Goal: Information Seeking & Learning: Learn about a topic

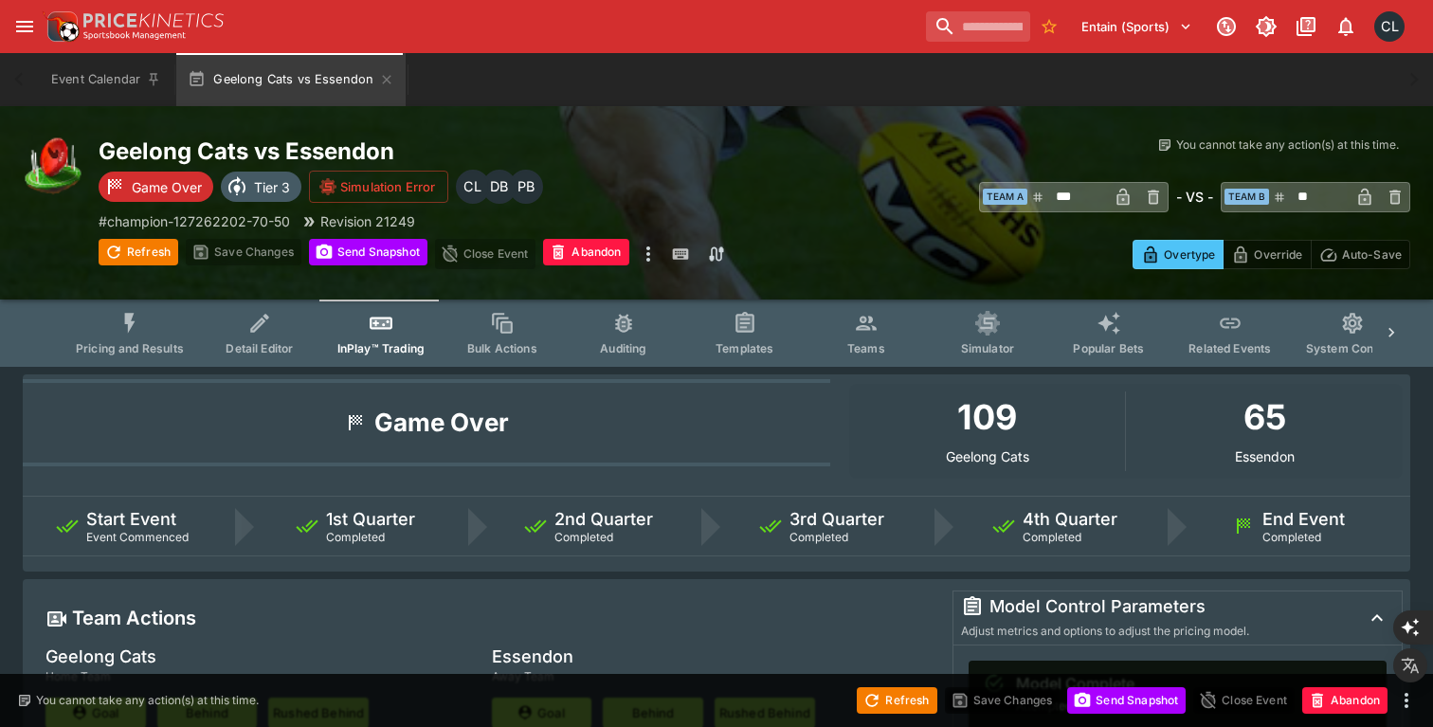
click at [747, 253] on div "Refresh Save Changes Send Snapshot Close Event Abandon Refresh Save Changes Sen…" at bounding box center [481, 254] width 765 height 30
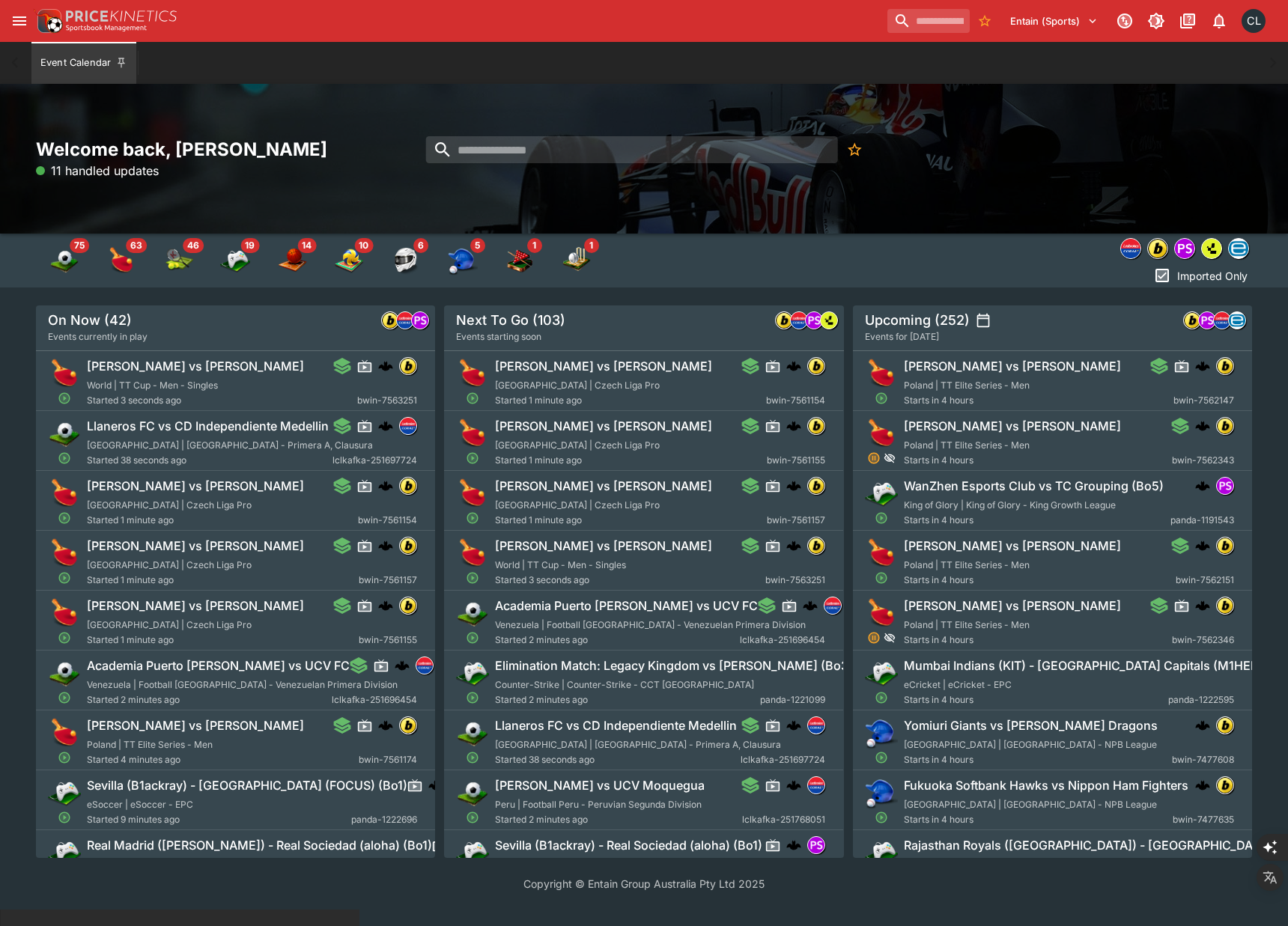
click at [737, 217] on div "Welcome back, Chad Liu 11 handled updates" at bounding box center [644, 159] width 1288 height 150
click at [465, 251] on img "Baseball" at bounding box center [463, 261] width 30 height 30
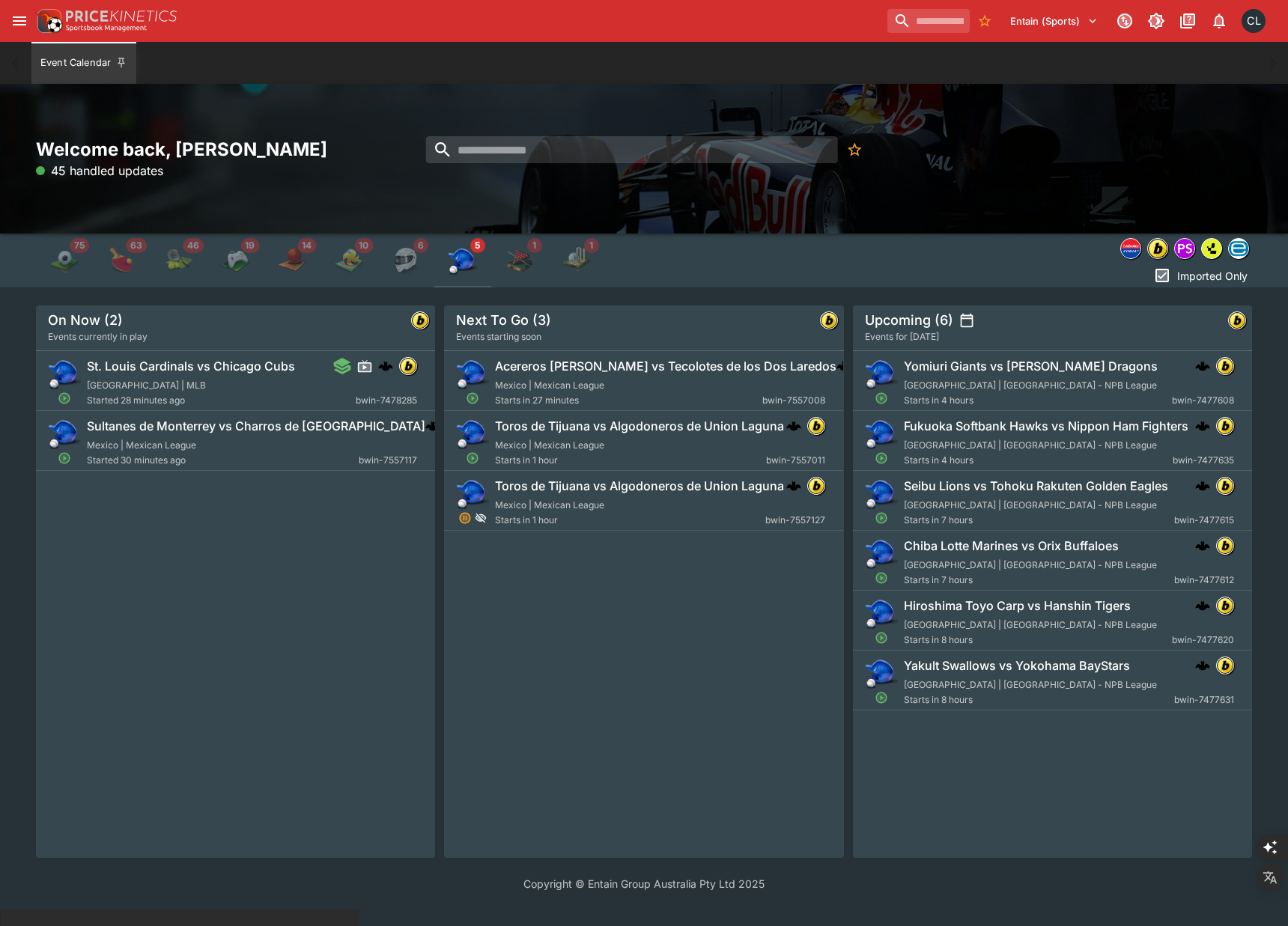
click at [644, 618] on div "Acereros de Monclova vs Tecolotes de los Dos Laredos Mexico | Mexican League St…" at bounding box center [643, 604] width 399 height 507
click at [658, 158] on input "search" at bounding box center [631, 149] width 412 height 27
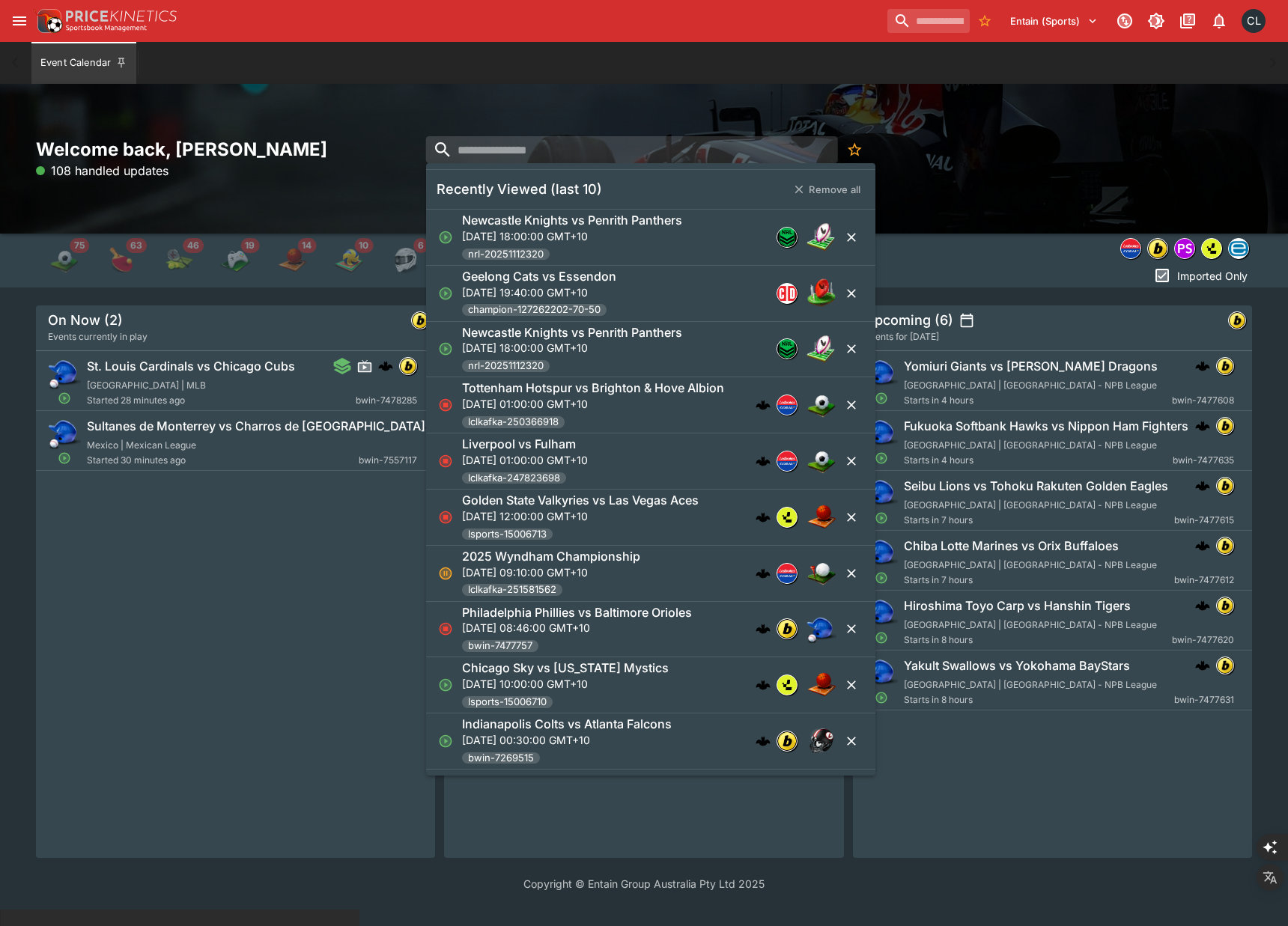
click at [299, 728] on div "St. Louis Cardinals vs Chicago Cubs North America | MLB Started 28 minutes ago …" at bounding box center [235, 604] width 399 height 507
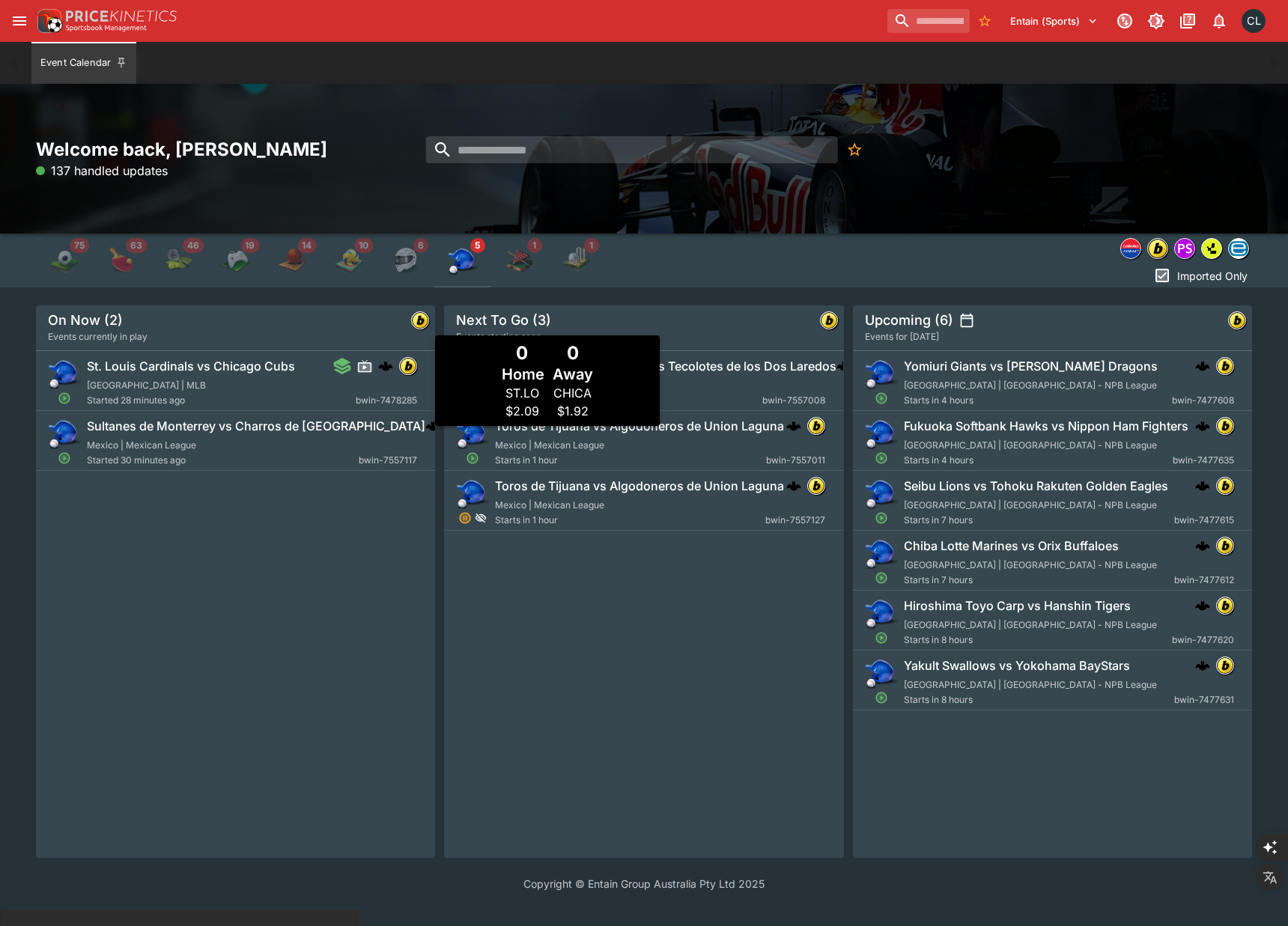
click at [269, 375] on div "St. Louis Cardinals vs Chicago Cubs North America | MLB Started 28 minutes ago …" at bounding box center [252, 382] width 330 height 51
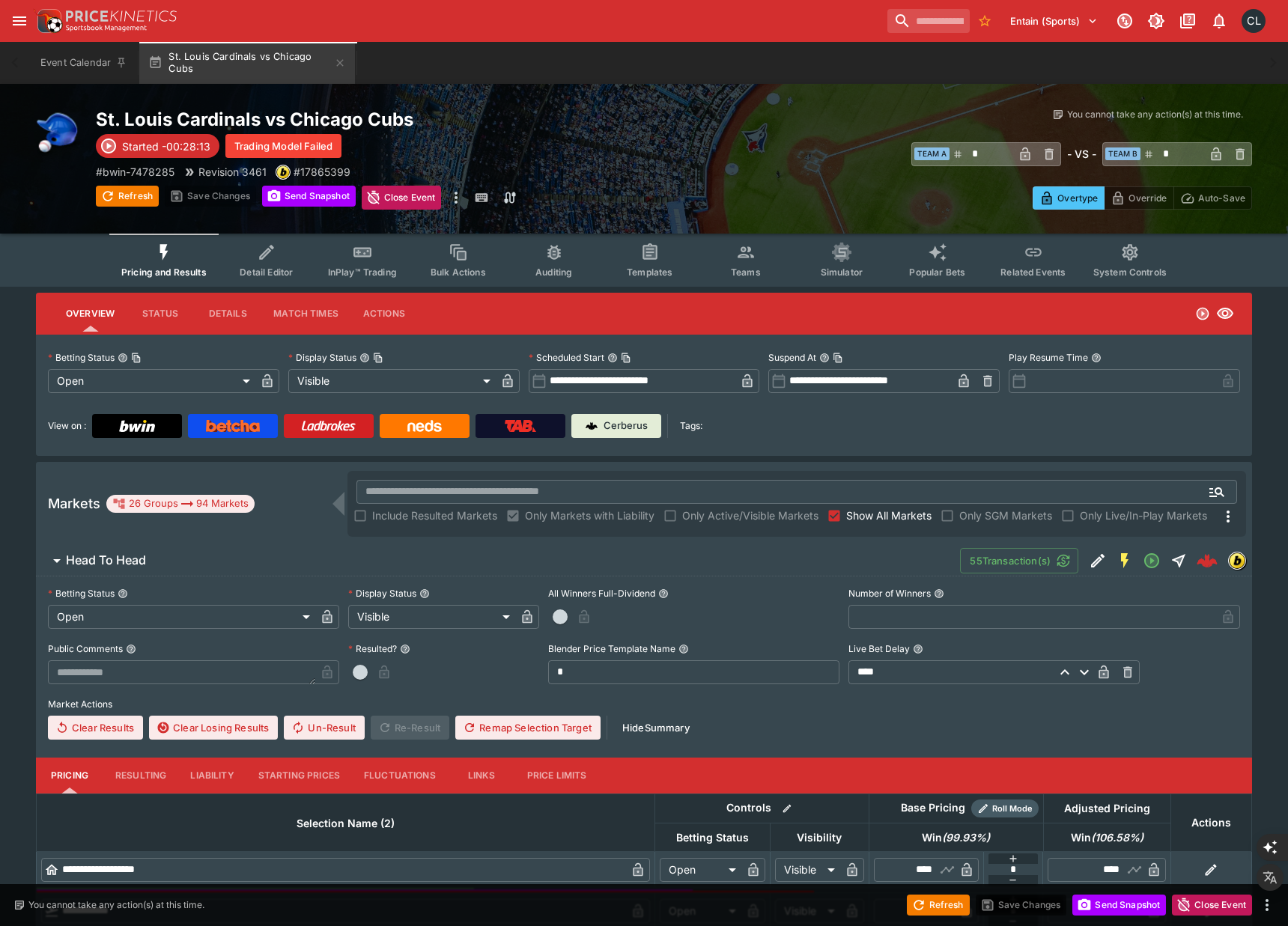
click at [739, 261] on icon "Event type filters" at bounding box center [746, 252] width 20 height 20
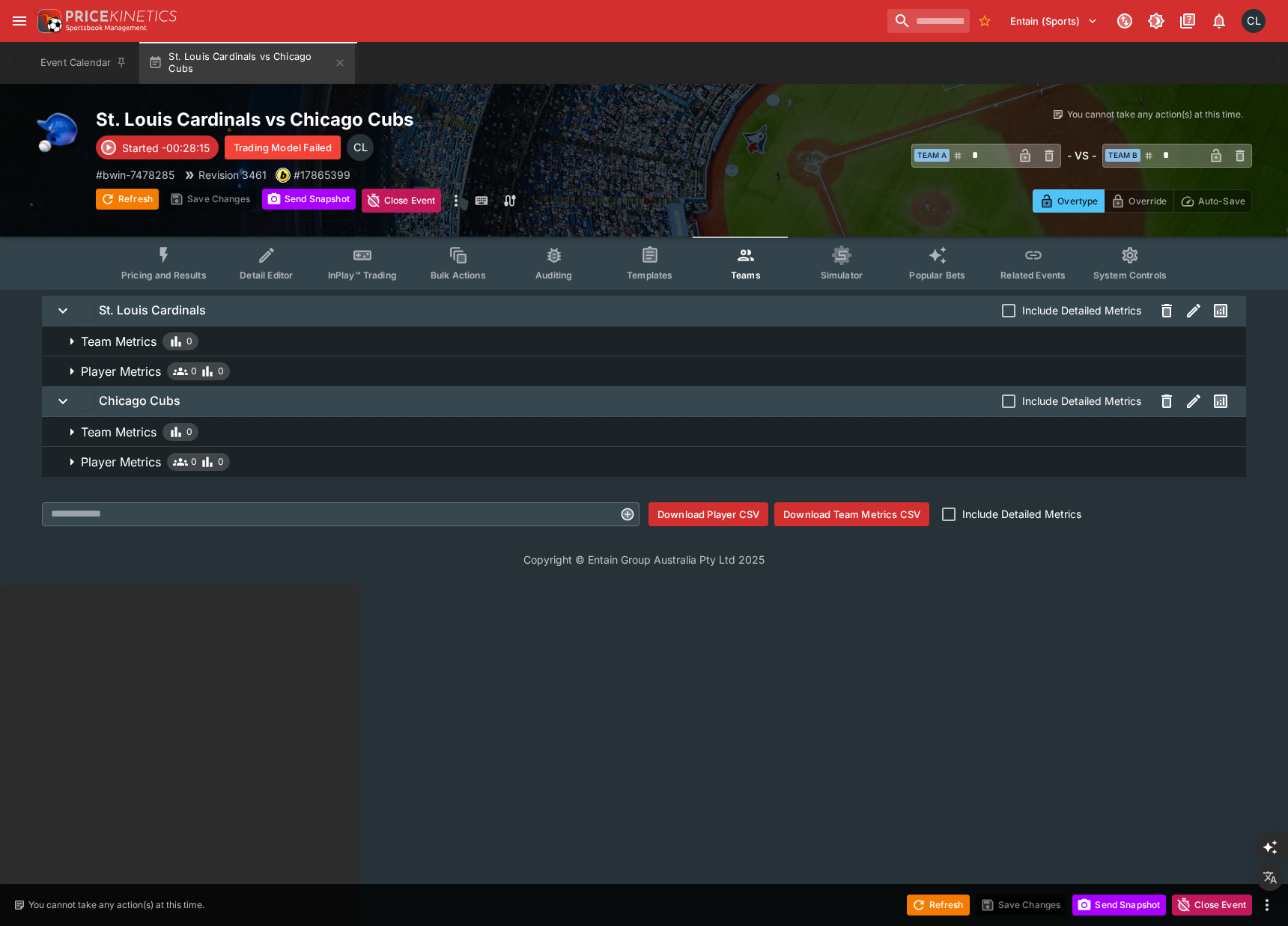
click at [593, 311] on span "St. Louis Cardinals Include Detailed Metrics" at bounding box center [653, 311] width 1162 height 27
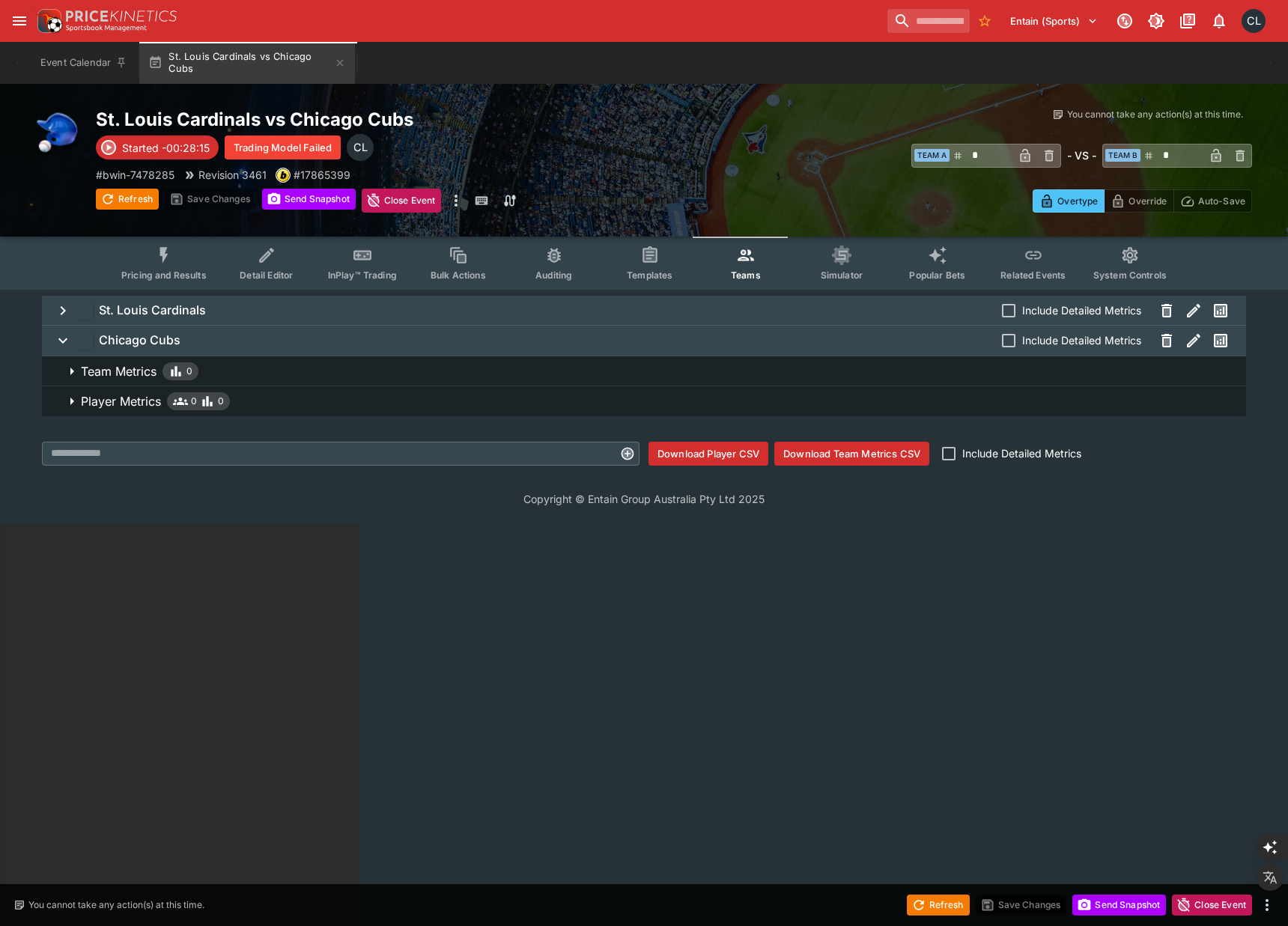
click at [593, 309] on span "St. Louis Cardinals Include Detailed Metrics" at bounding box center [653, 311] width 1162 height 27
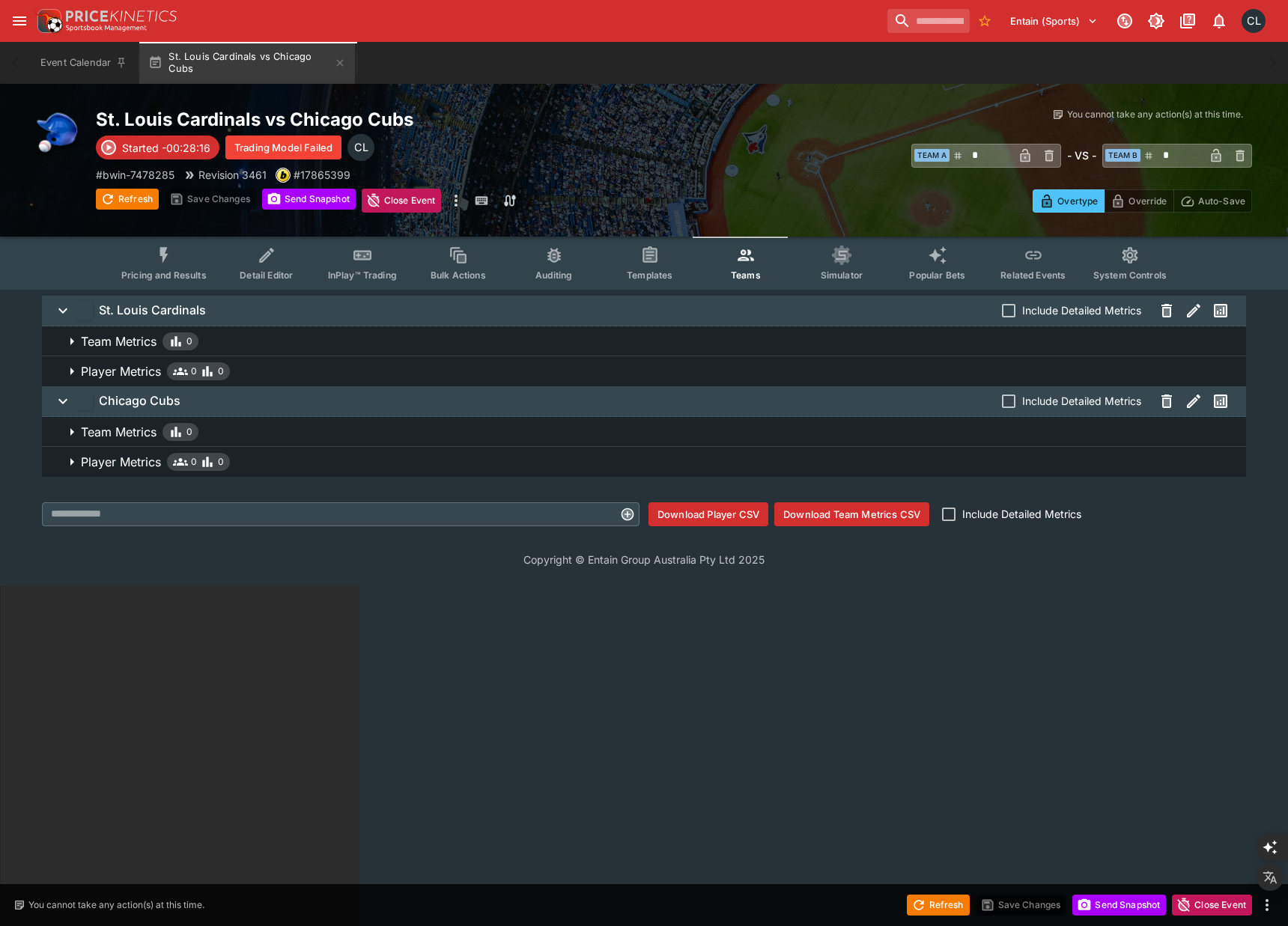
click at [566, 393] on span "Chicago Cubs Include Detailed Metrics" at bounding box center [653, 401] width 1162 height 27
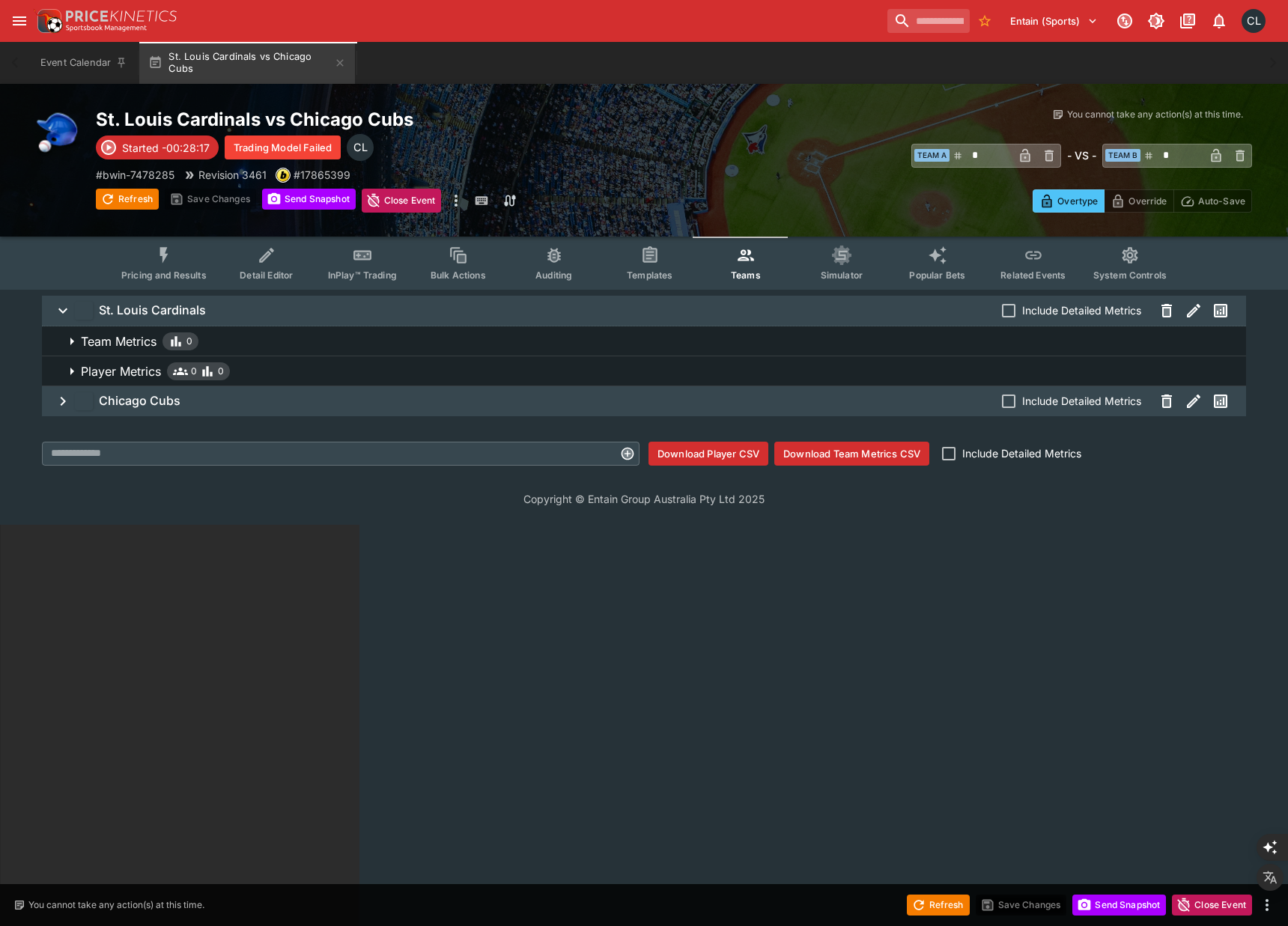
click at [566, 393] on span "Chicago Cubs Include Detailed Metrics" at bounding box center [653, 401] width 1162 height 27
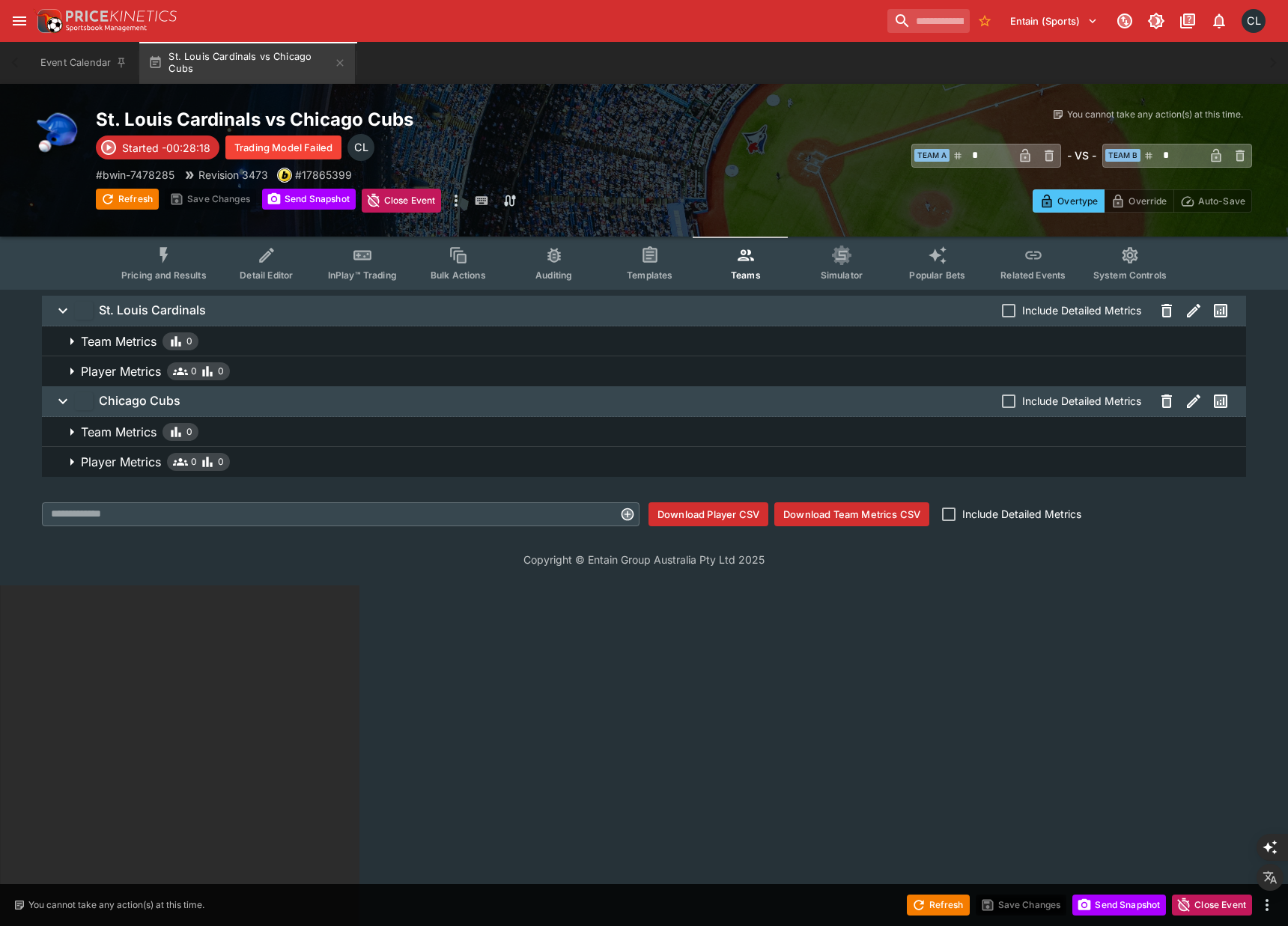
click at [655, 125] on h2 "St. Louis Cardinals vs Chicago Cubs" at bounding box center [385, 119] width 578 height 23
click at [141, 281] on button "Pricing and Results" at bounding box center [164, 262] width 109 height 53
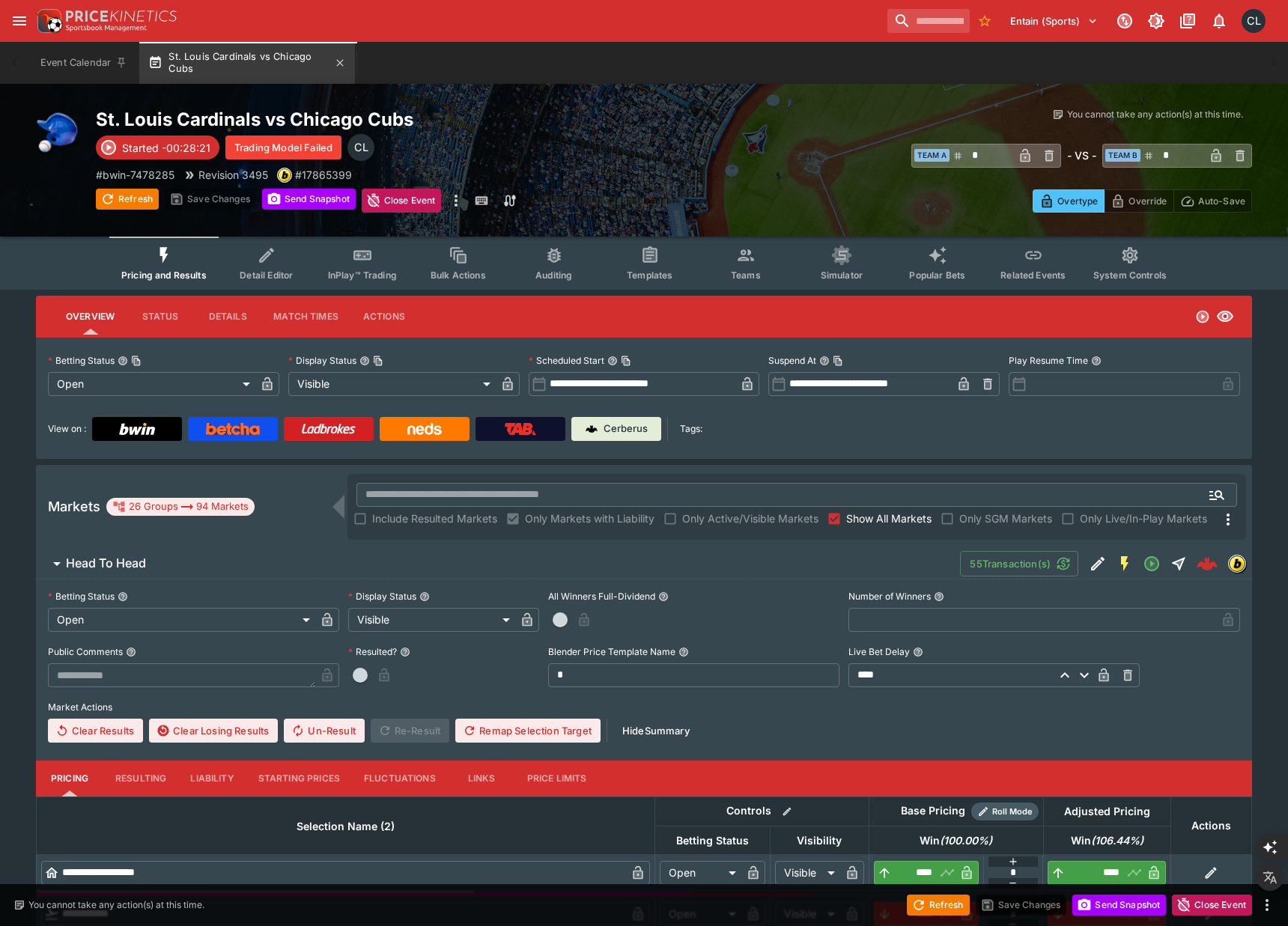
type input "****"
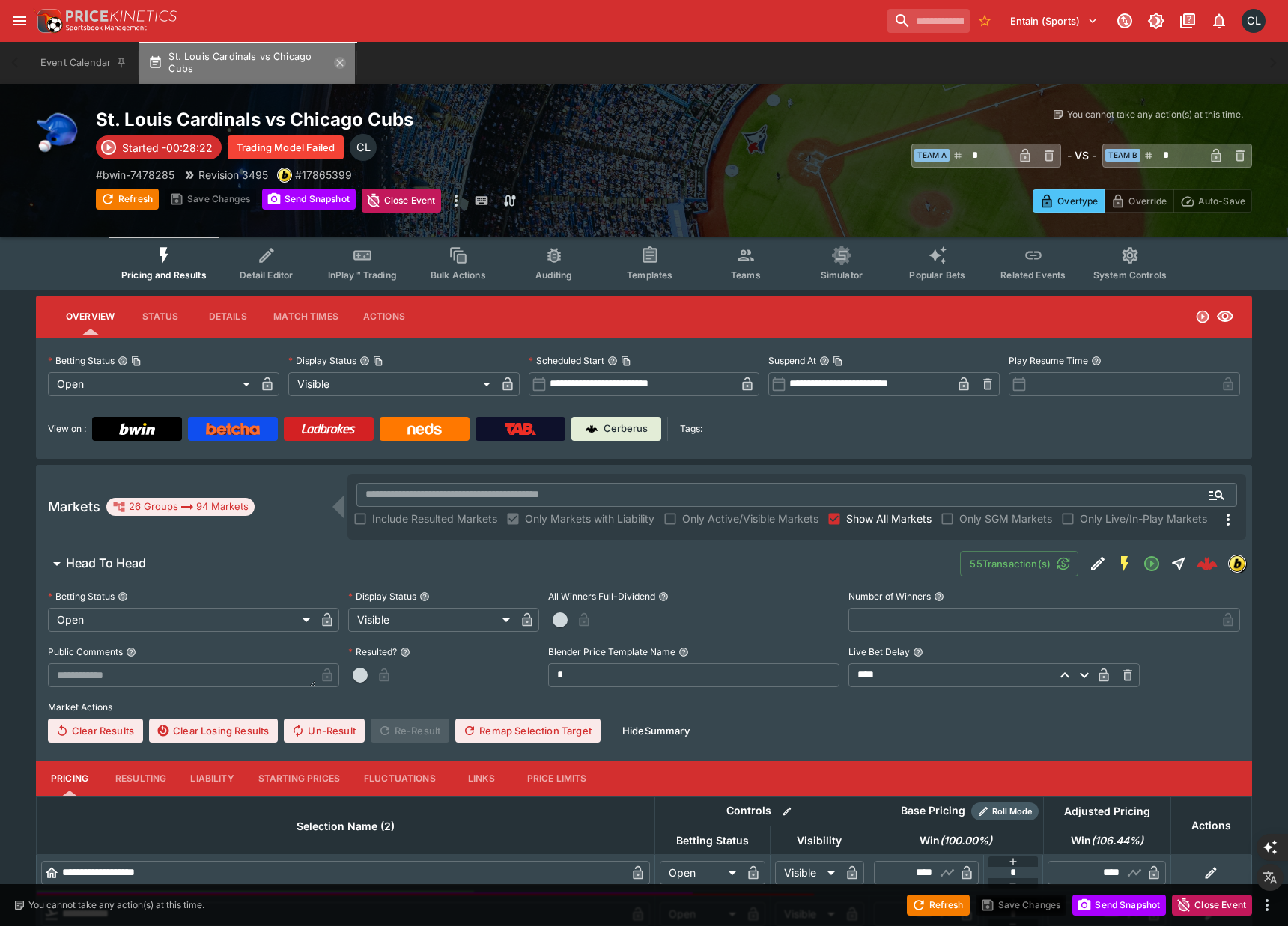
click at [343, 65] on icon "button" at bounding box center [340, 62] width 12 height 12
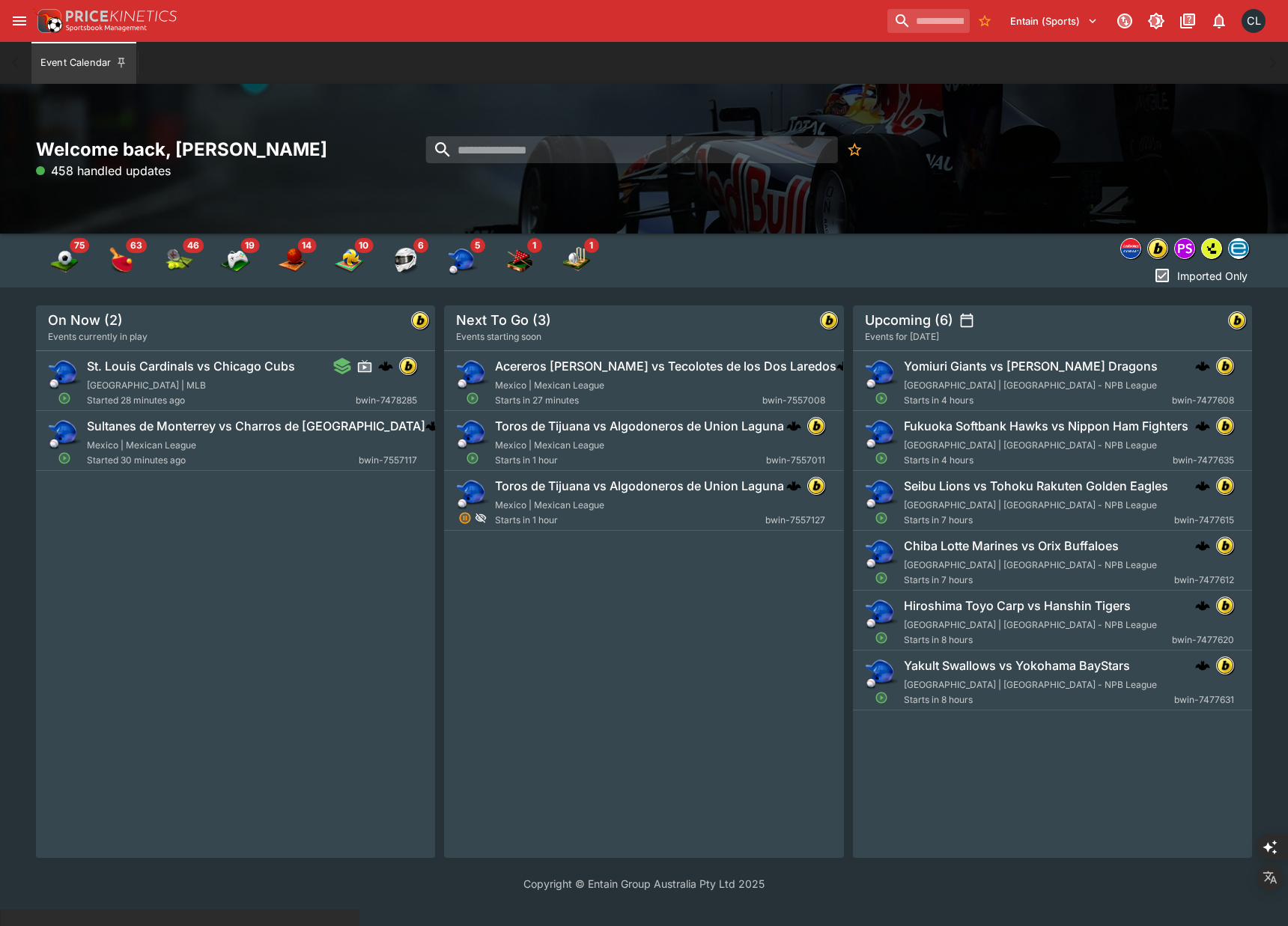
click at [642, 623] on div "Acereros de Monclova vs Tecolotes de los Dos Laredos Mexico | Mexican League St…" at bounding box center [643, 604] width 399 height 507
click at [800, 198] on div "Welcome back, Chad Liu 489 handled updates" at bounding box center [644, 159] width 1288 height 150
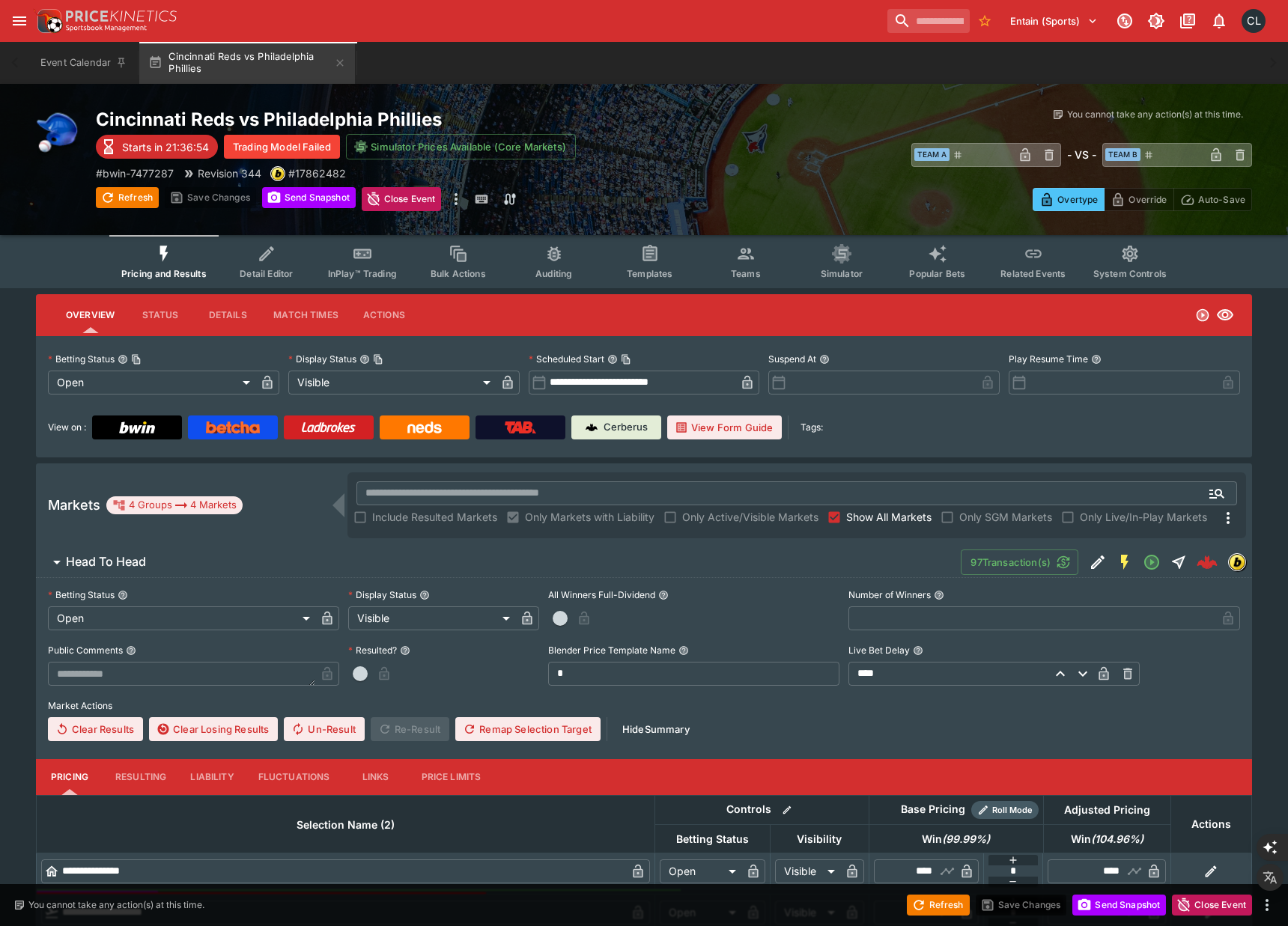
click at [751, 222] on div "Cincinnati Reds vs Philadelphia Phillies Starts in 21:36:54 Trading Model Faile…" at bounding box center [644, 159] width 1288 height 151
click at [746, 268] on span "Teams" at bounding box center [746, 273] width 30 height 11
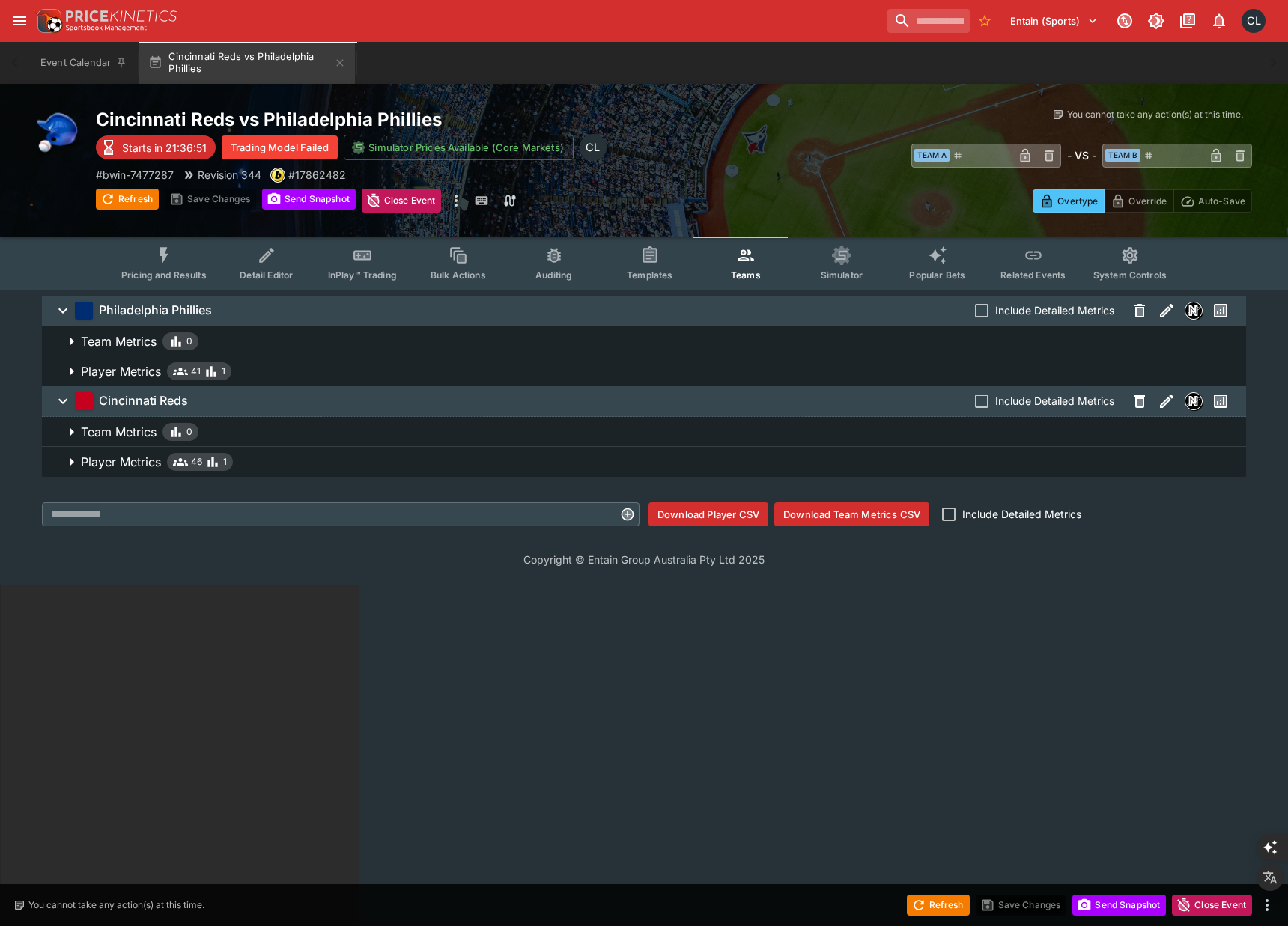
click at [631, 379] on span "Player Metrics 41 1" at bounding box center [657, 371] width 1153 height 18
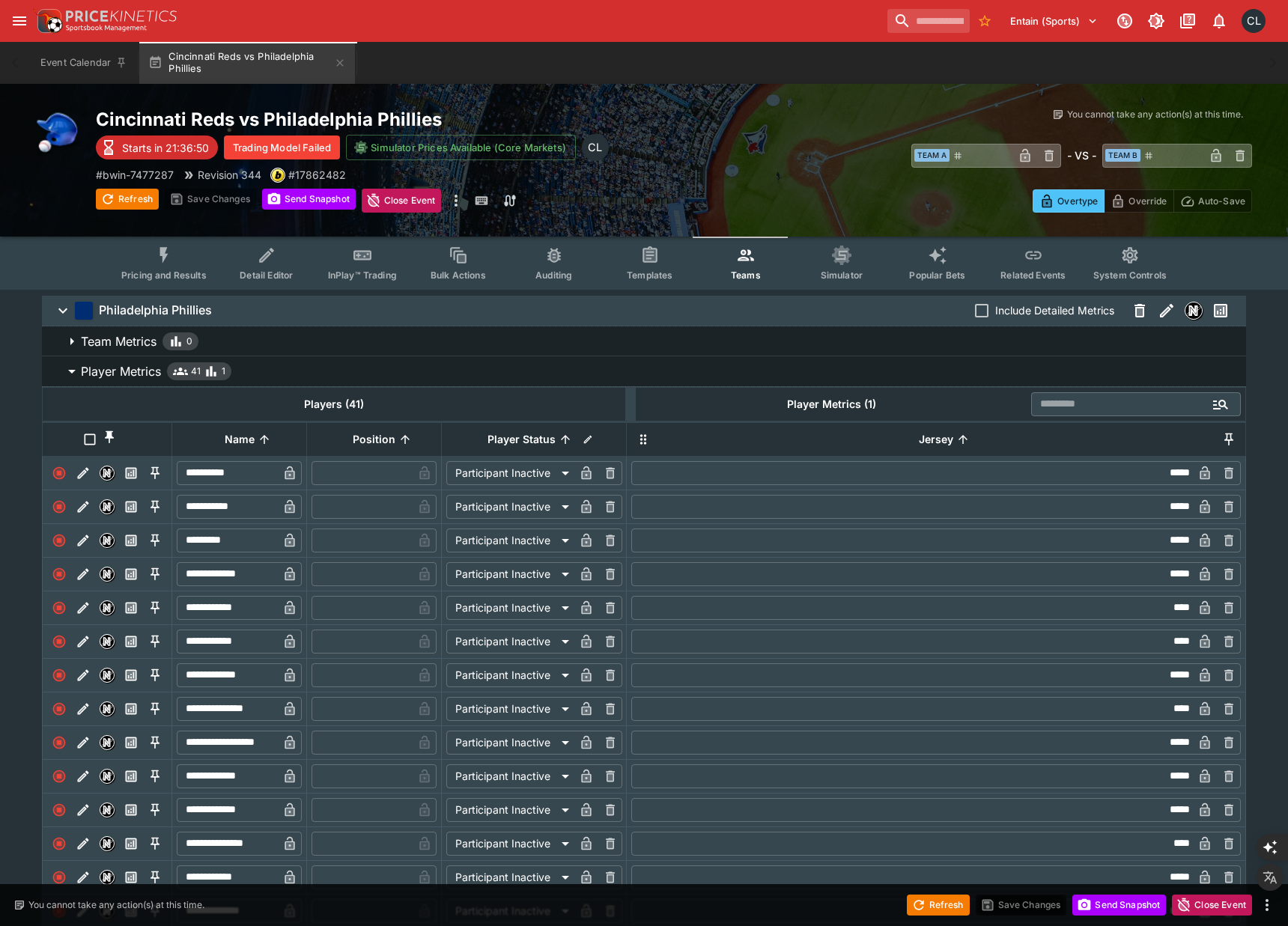
click at [640, 369] on span "Player Metrics 41 1" at bounding box center [657, 371] width 1153 height 18
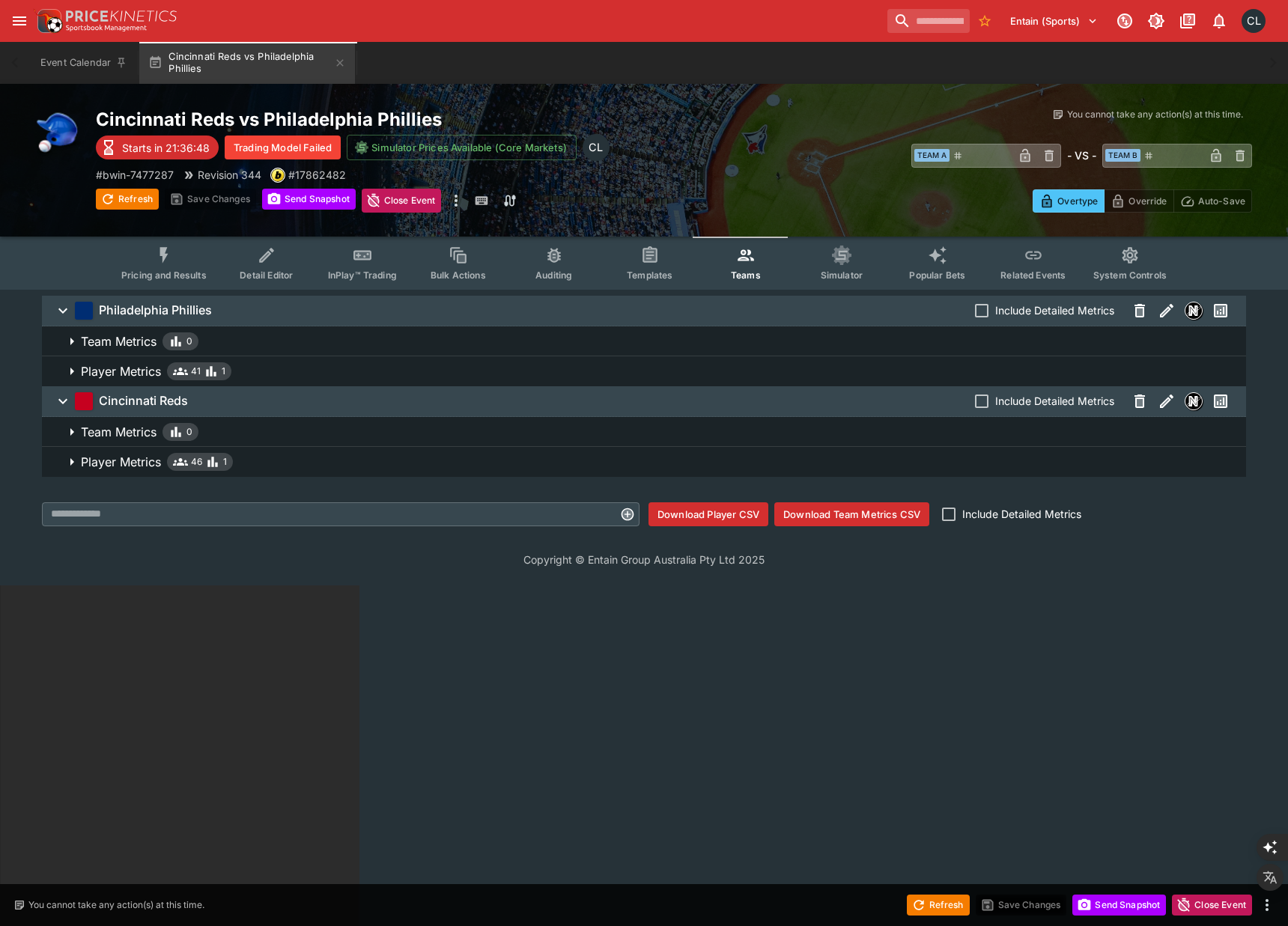
click at [360, 671] on html "Entain (Sports) 1 CL Event Calendar Cincinnati Reds vs Philadelphia Phillies We…" at bounding box center [644, 755] width 1288 height 1511
click at [281, 465] on span "Player Metrics 46 1" at bounding box center [657, 461] width 1153 height 18
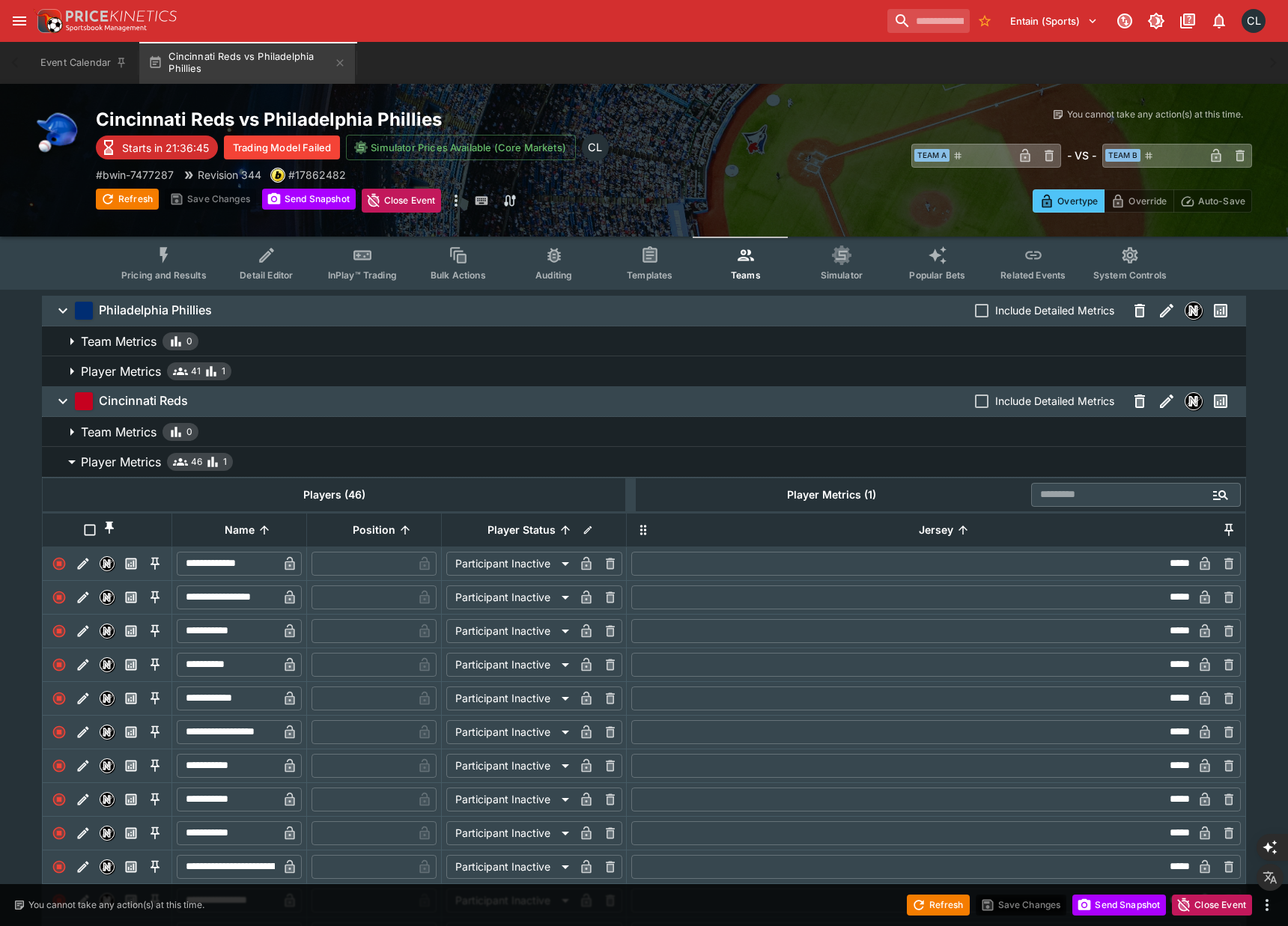
click at [281, 465] on span "Player Metrics 46 1" at bounding box center [657, 461] width 1153 height 18
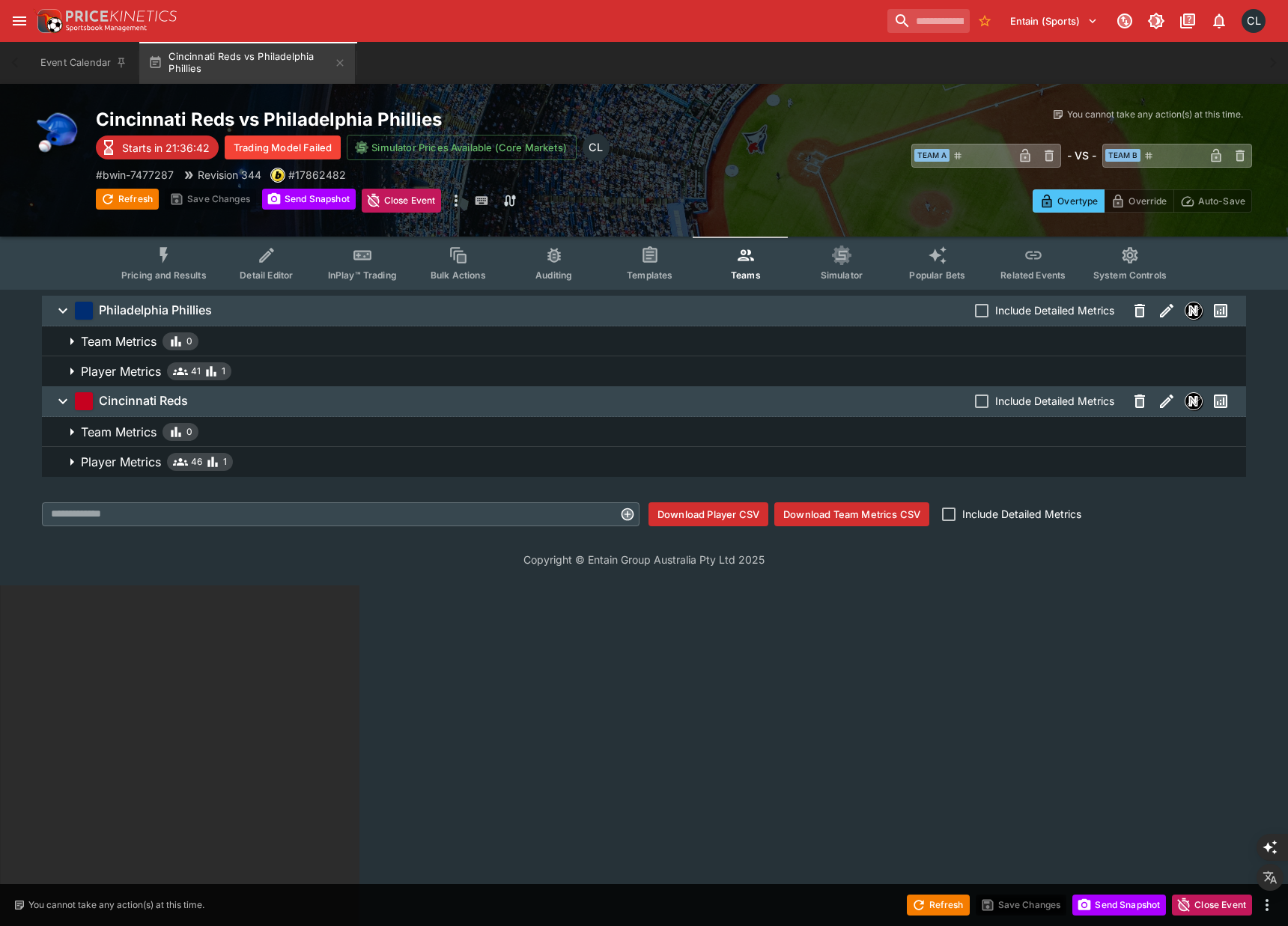
click at [310, 396] on span "Cincinnati Reds Include Detailed Metrics" at bounding box center [653, 401] width 1162 height 27
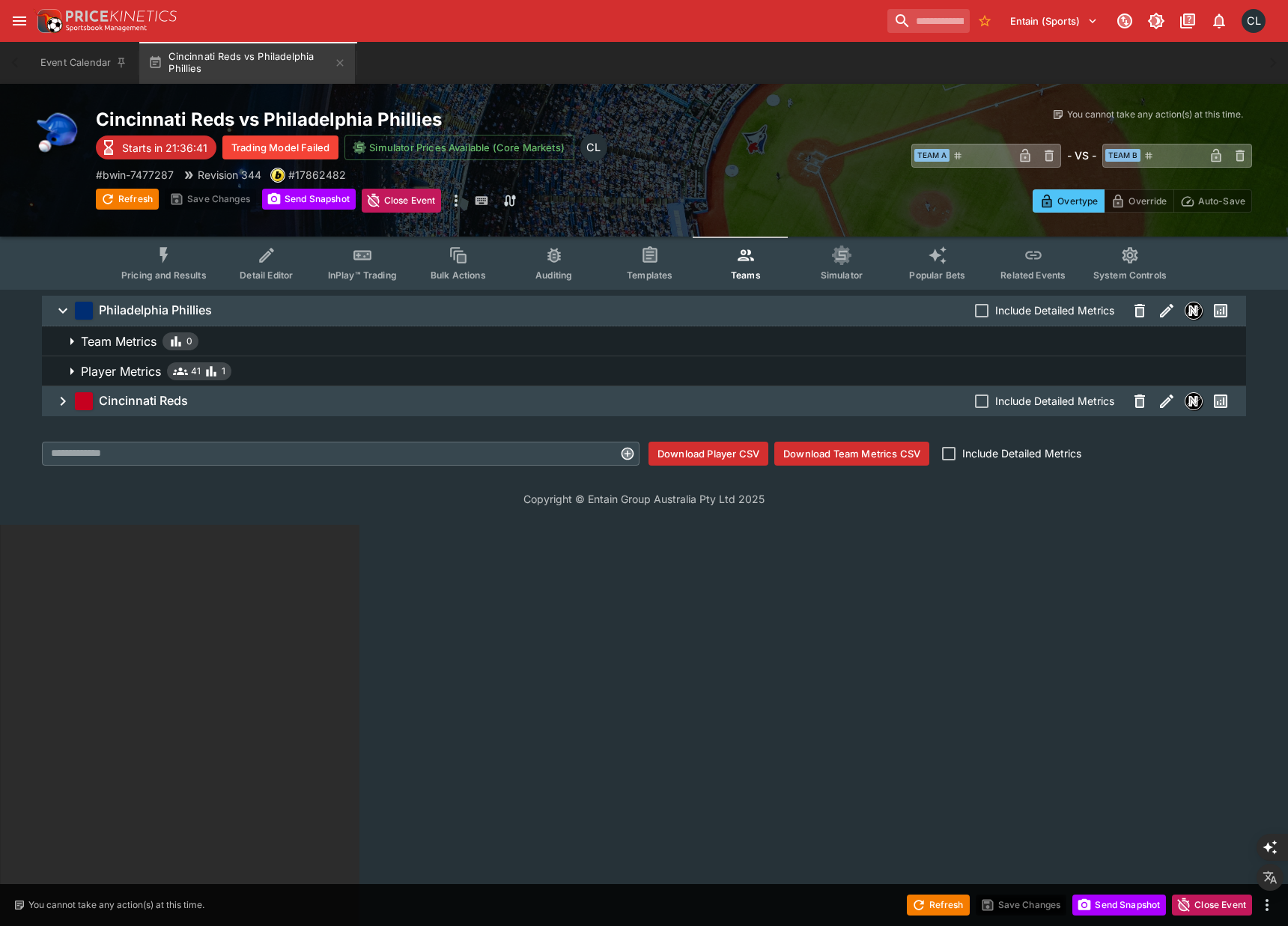
click at [350, 308] on span "Philadelphia Phillies Include Detailed Metrics" at bounding box center [653, 311] width 1162 height 27
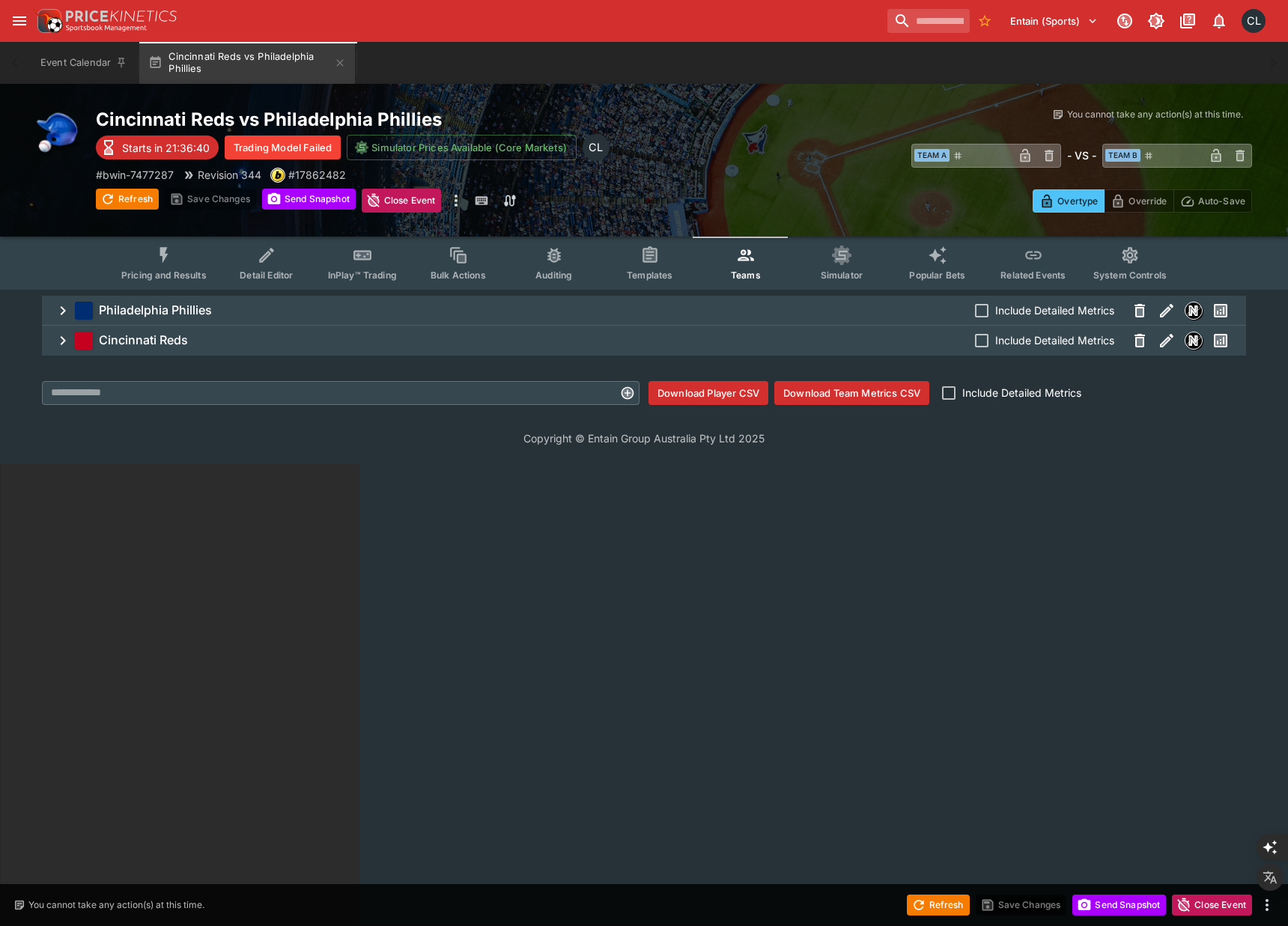
click at [269, 431] on p "Copyright © Entain Group Australia Pty Ltd 2025" at bounding box center [644, 439] width 1288 height 16
click at [1163, 311] on icon "button" at bounding box center [1166, 311] width 18 height 18
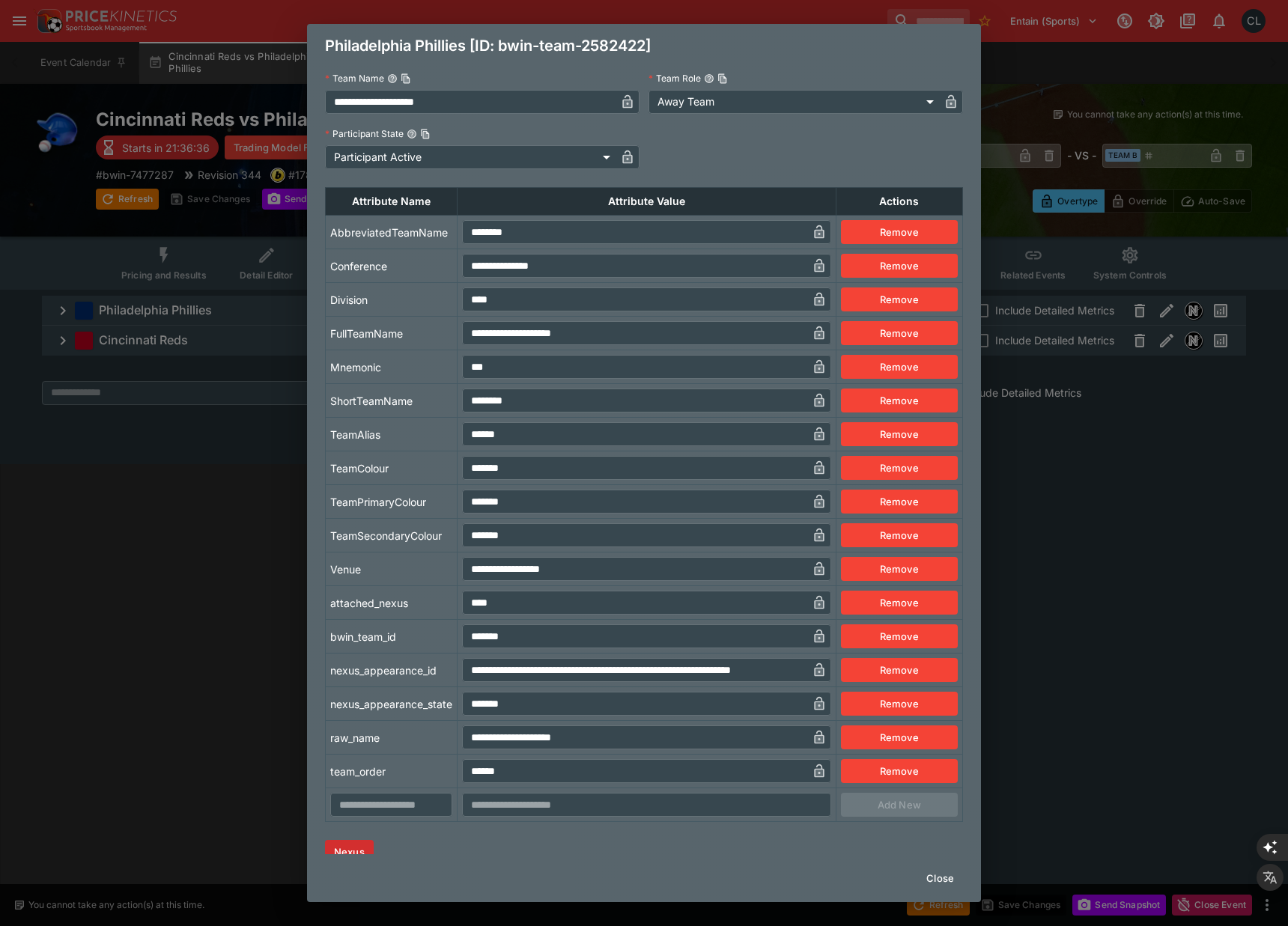
scroll to position [28, 0]
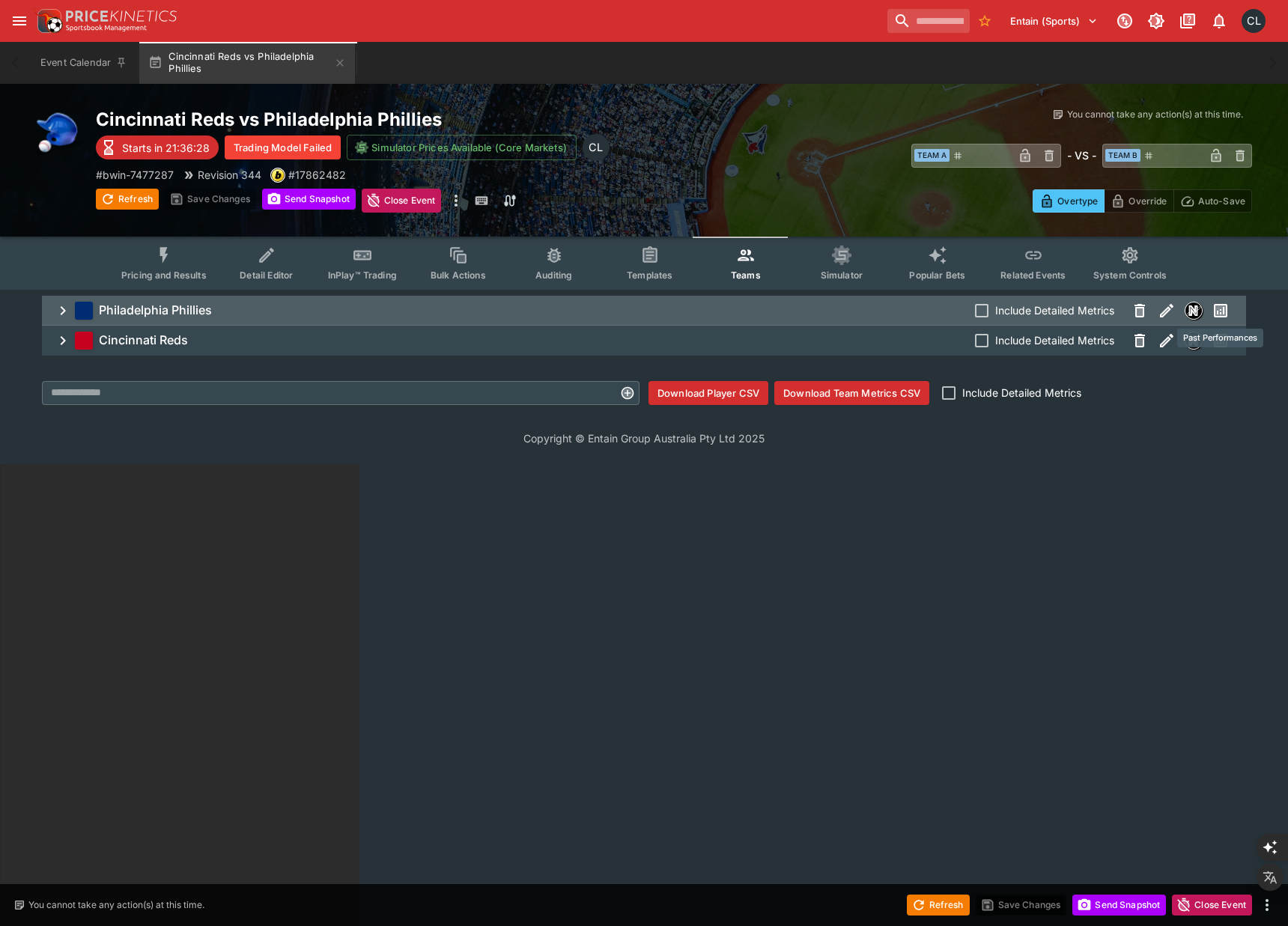
click at [1222, 309] on icon "Past Performances" at bounding box center [1220, 311] width 10 height 10
click at [1218, 343] on body "Entain (Sports) 1 CL Event Calendar Cincinnati Reds vs Philadelphia Phillies We…" at bounding box center [644, 695] width 1288 height 1391
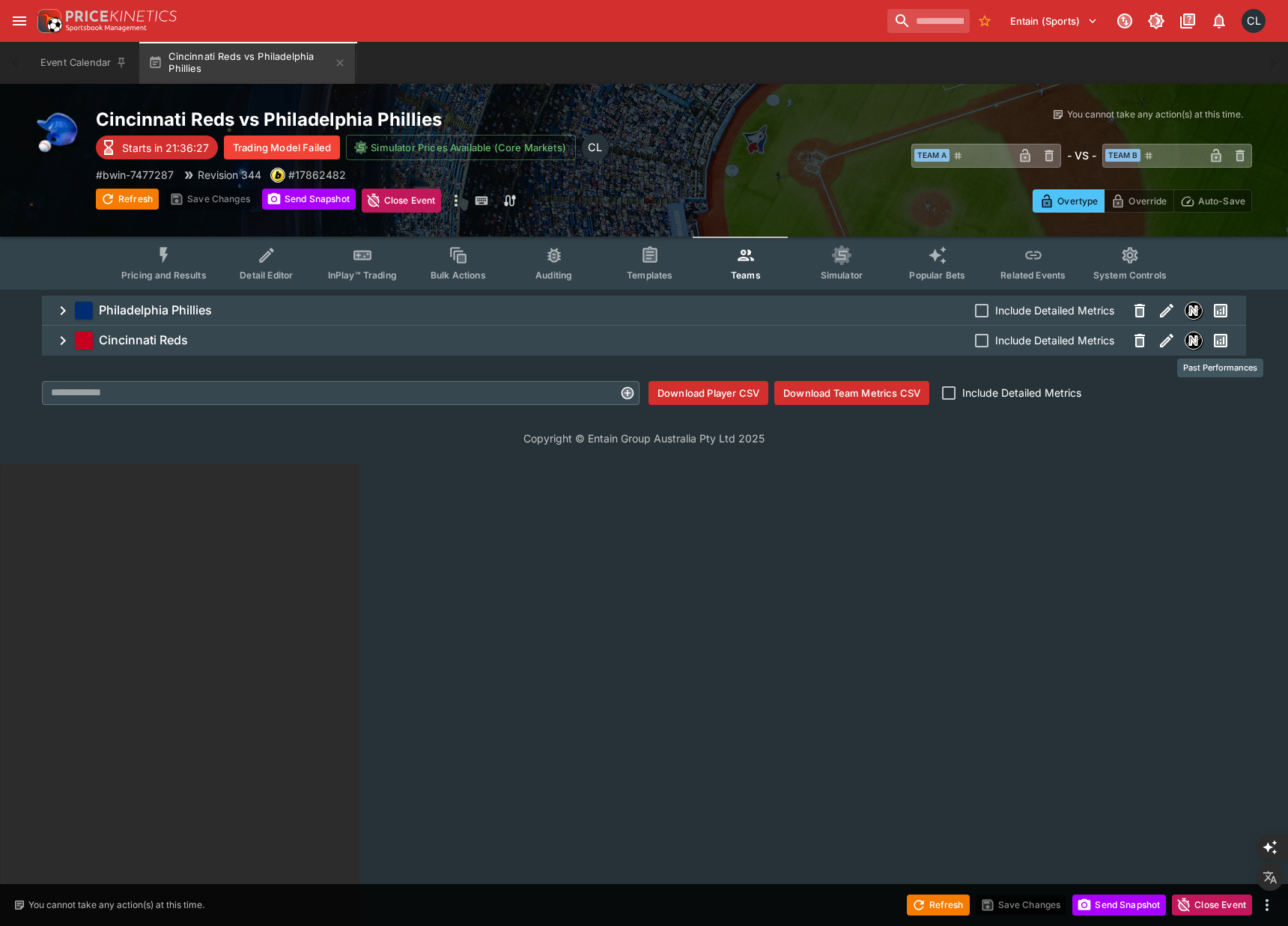
click at [1218, 343] on icon "Past Performances" at bounding box center [1220, 340] width 7 height 7
click at [1192, 315] on img "Nexus" at bounding box center [1193, 311] width 17 height 17
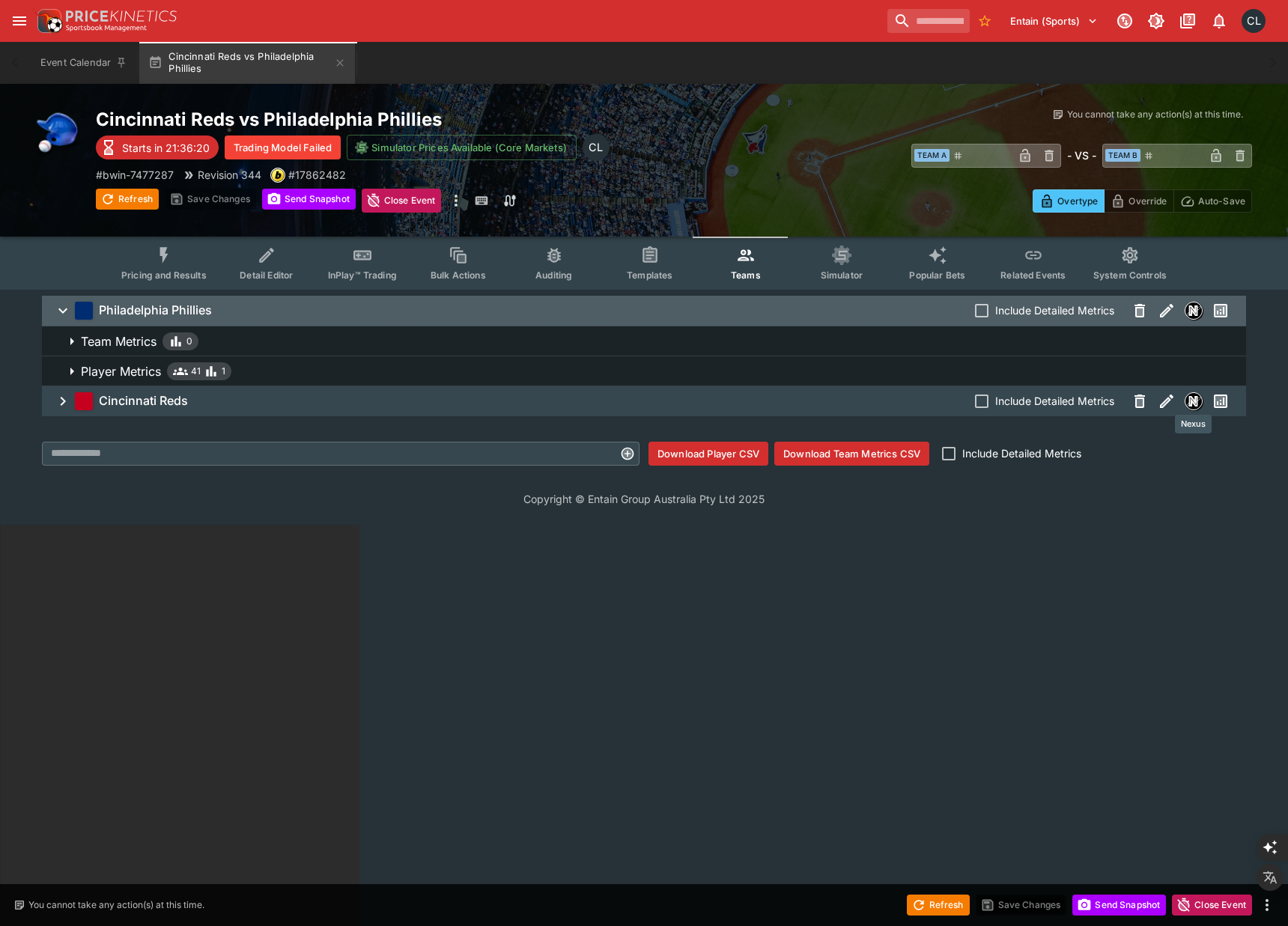
click at [1192, 394] on img "Nexus" at bounding box center [1193, 401] width 17 height 17
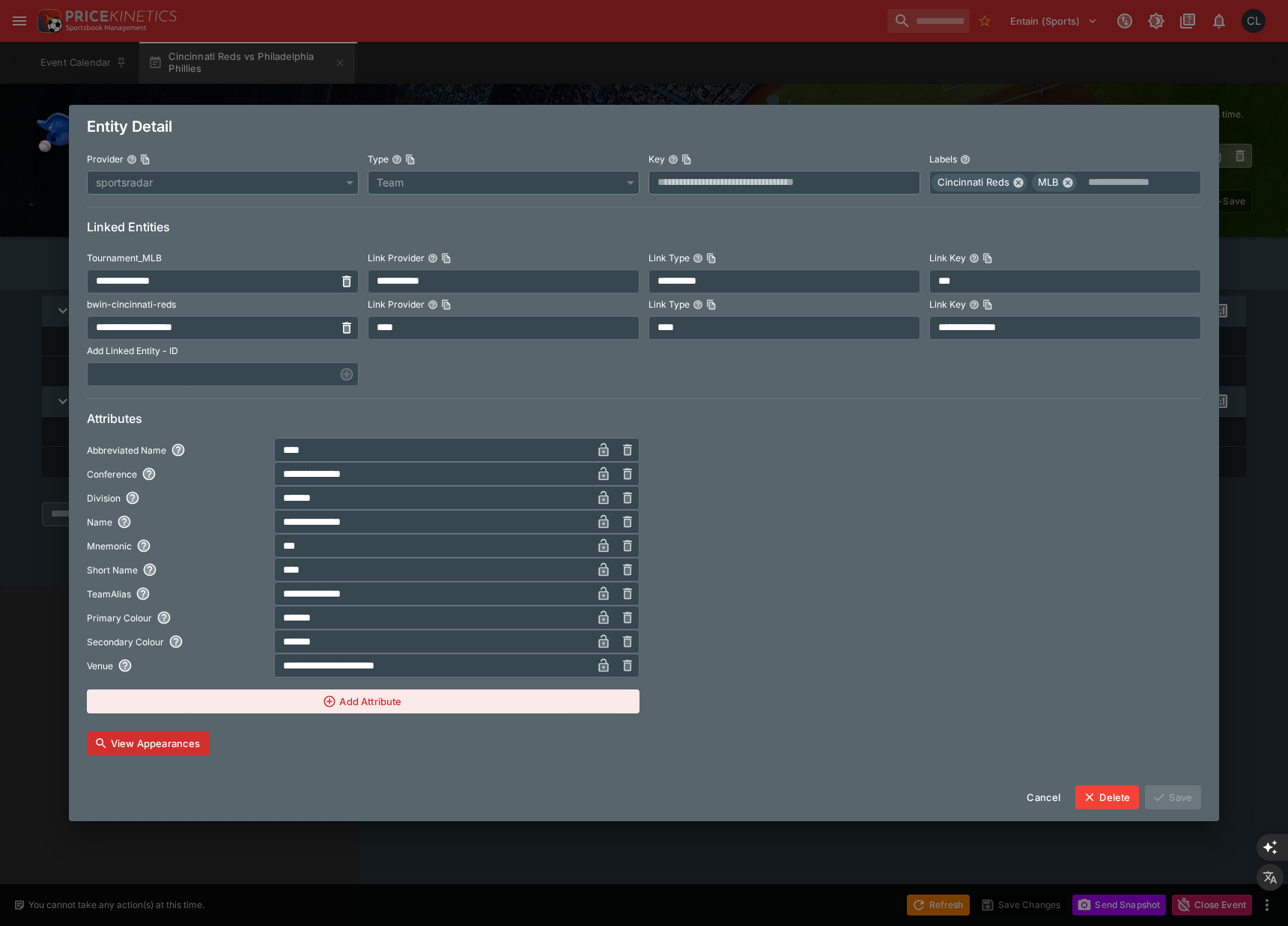
click at [178, 746] on button "View Appearances" at bounding box center [148, 743] width 122 height 24
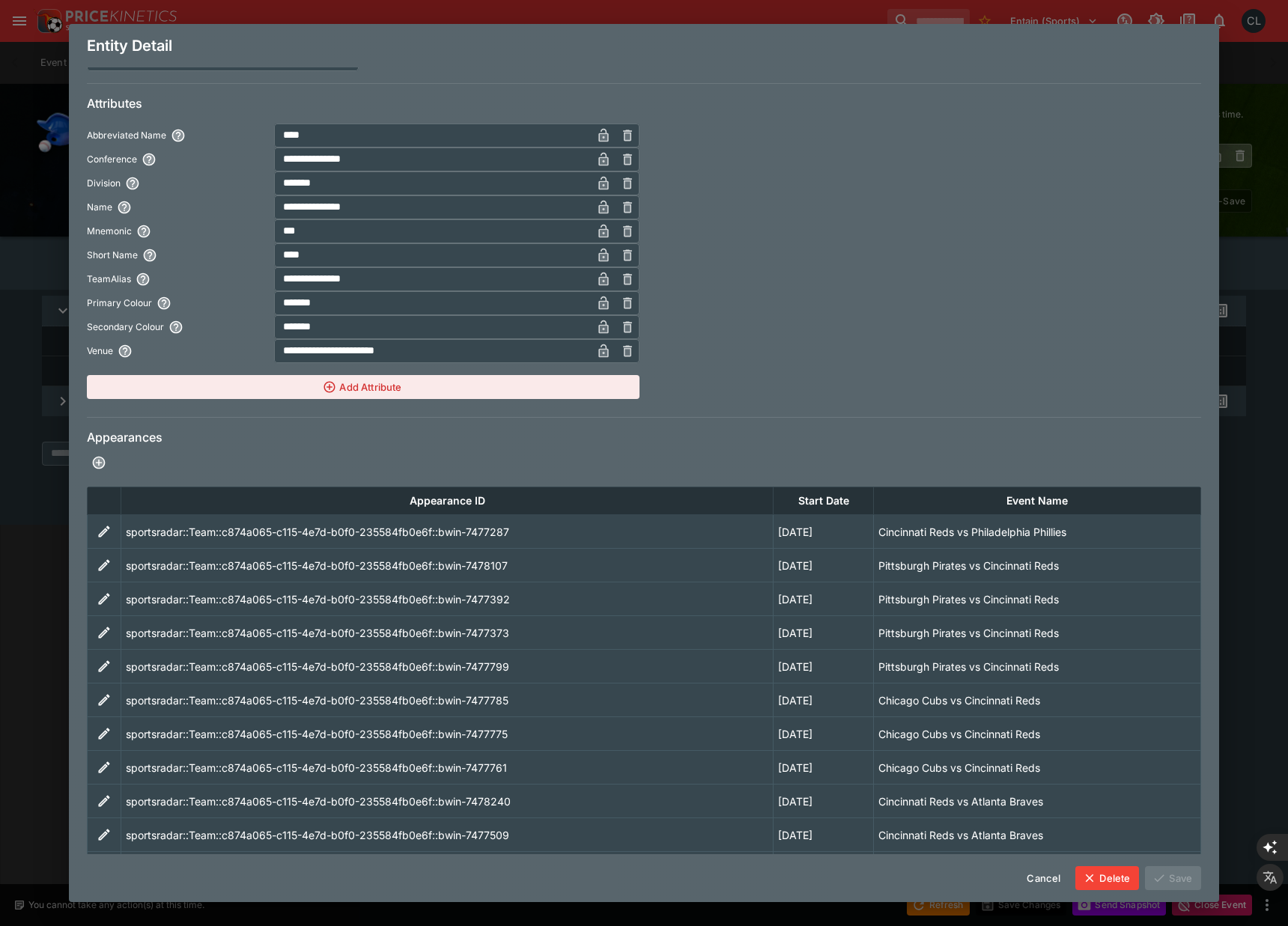
scroll to position [302, 0]
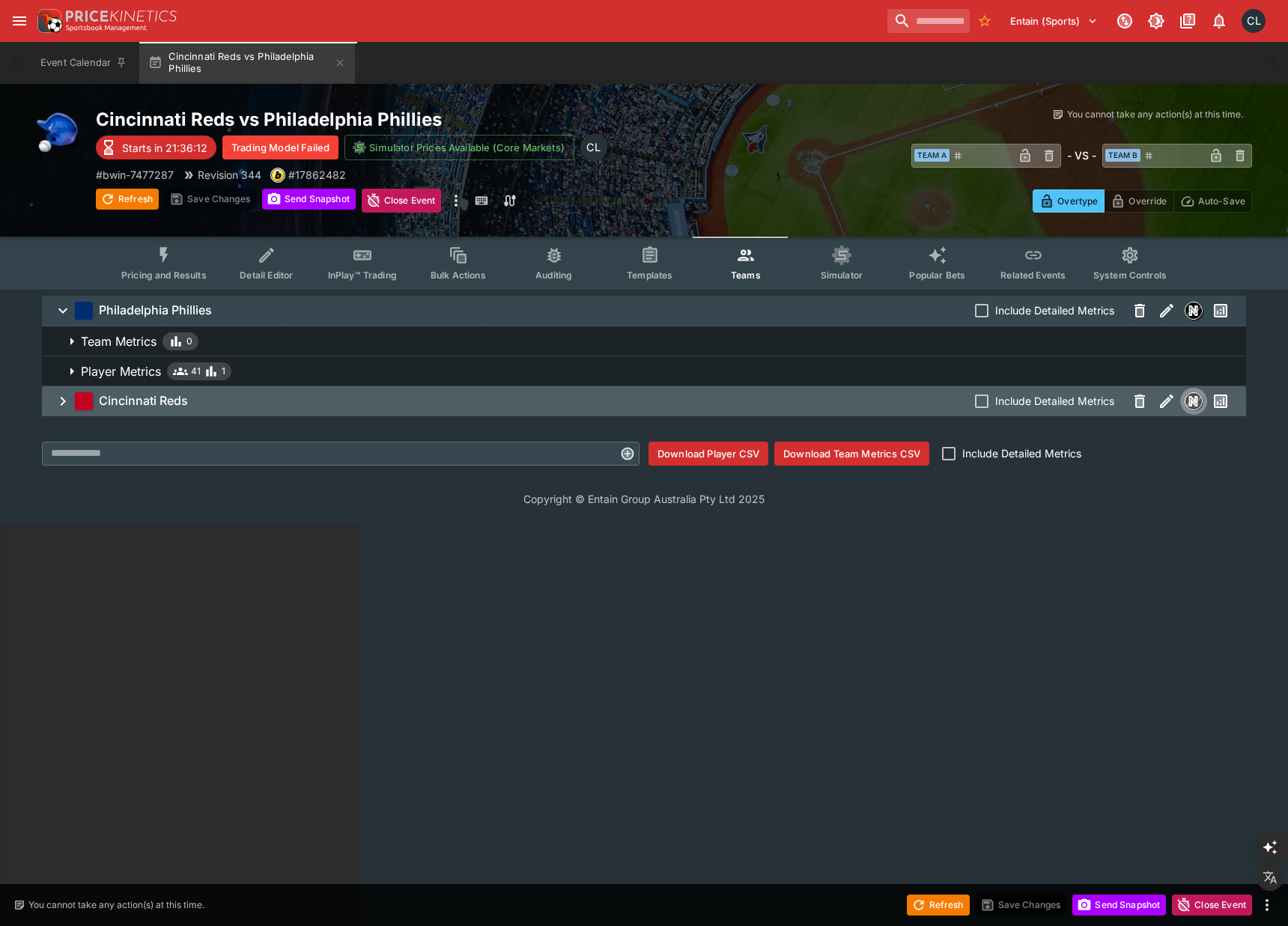
click at [399, 707] on html "Entain (Sports) 1 CL Event Calendar Cincinnati Reds vs Philadelphia Phillies We…" at bounding box center [644, 725] width 1288 height 1451
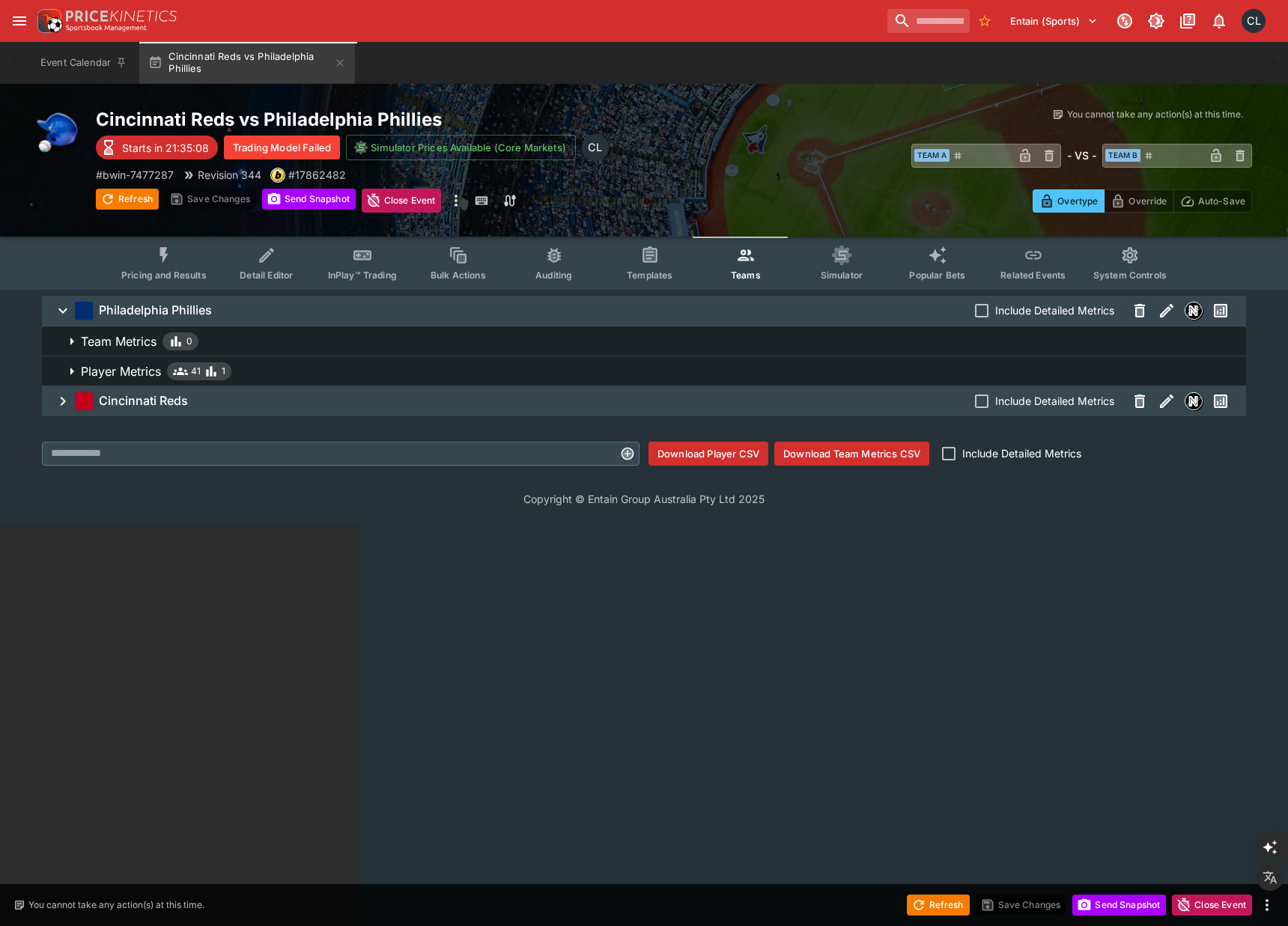
click at [66, 404] on icon "button" at bounding box center [62, 401] width 18 height 18
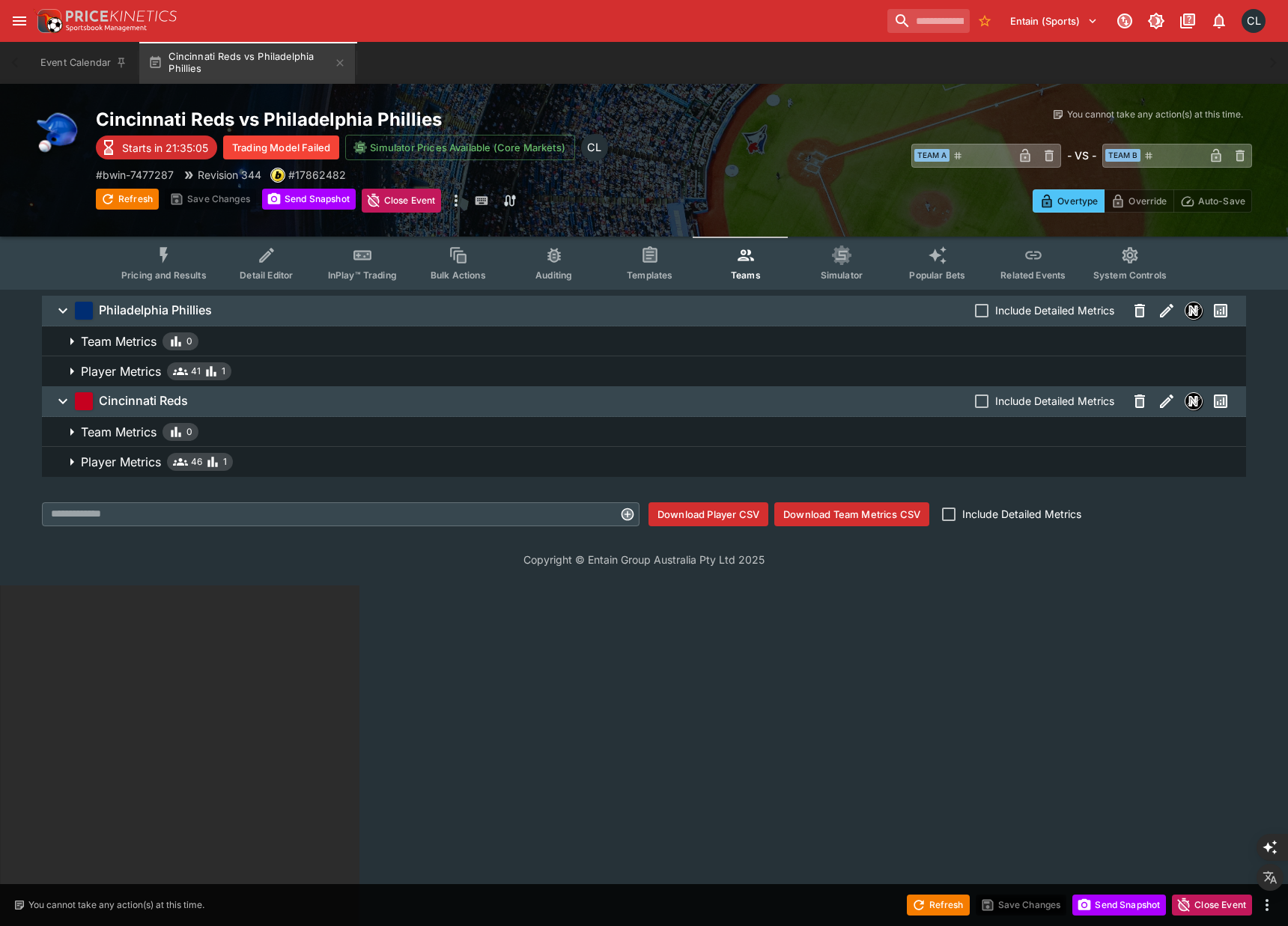
click at [66, 404] on icon "button" at bounding box center [62, 401] width 18 height 18
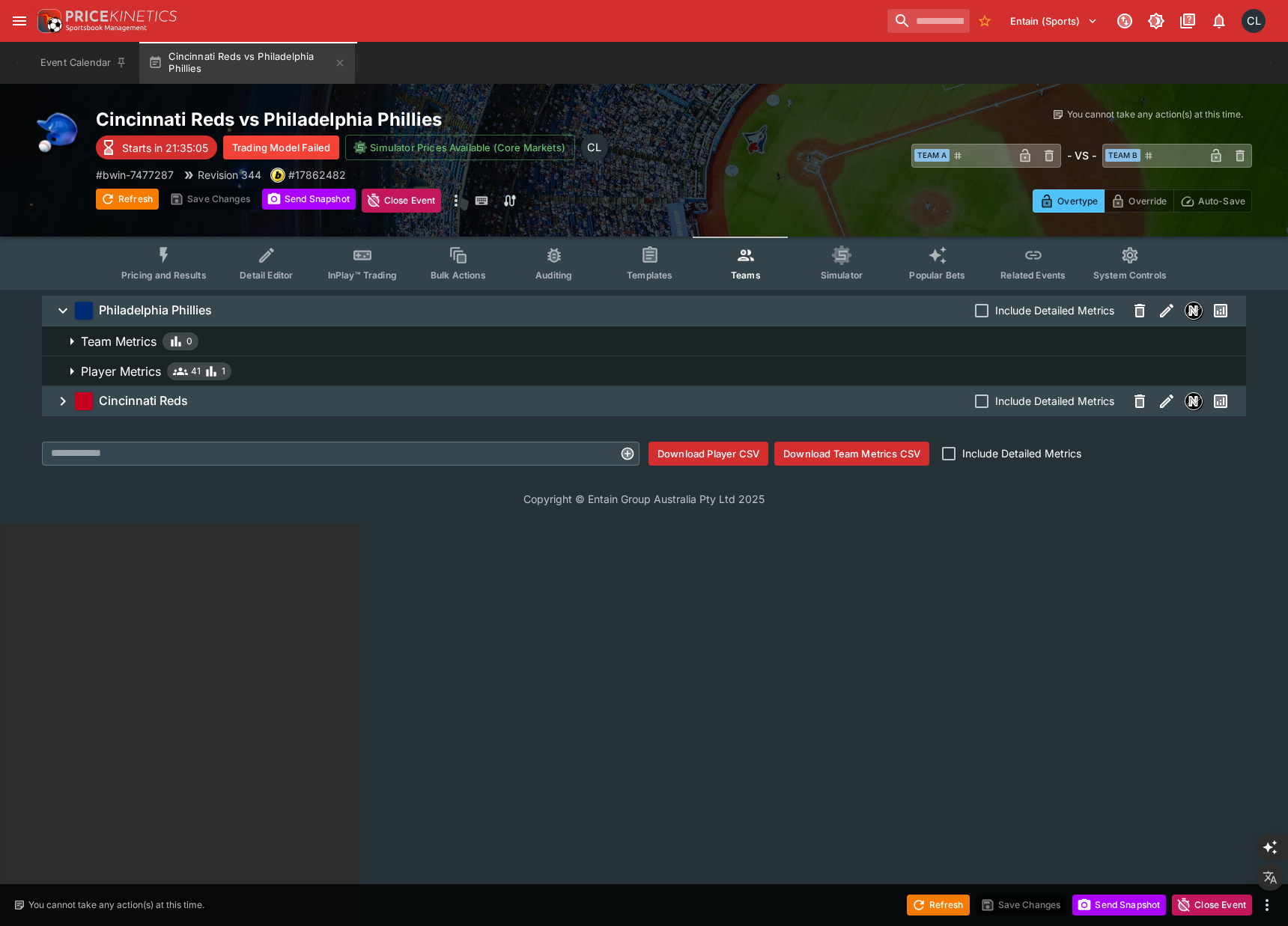
click at [66, 404] on icon "button" at bounding box center [62, 401] width 18 height 18
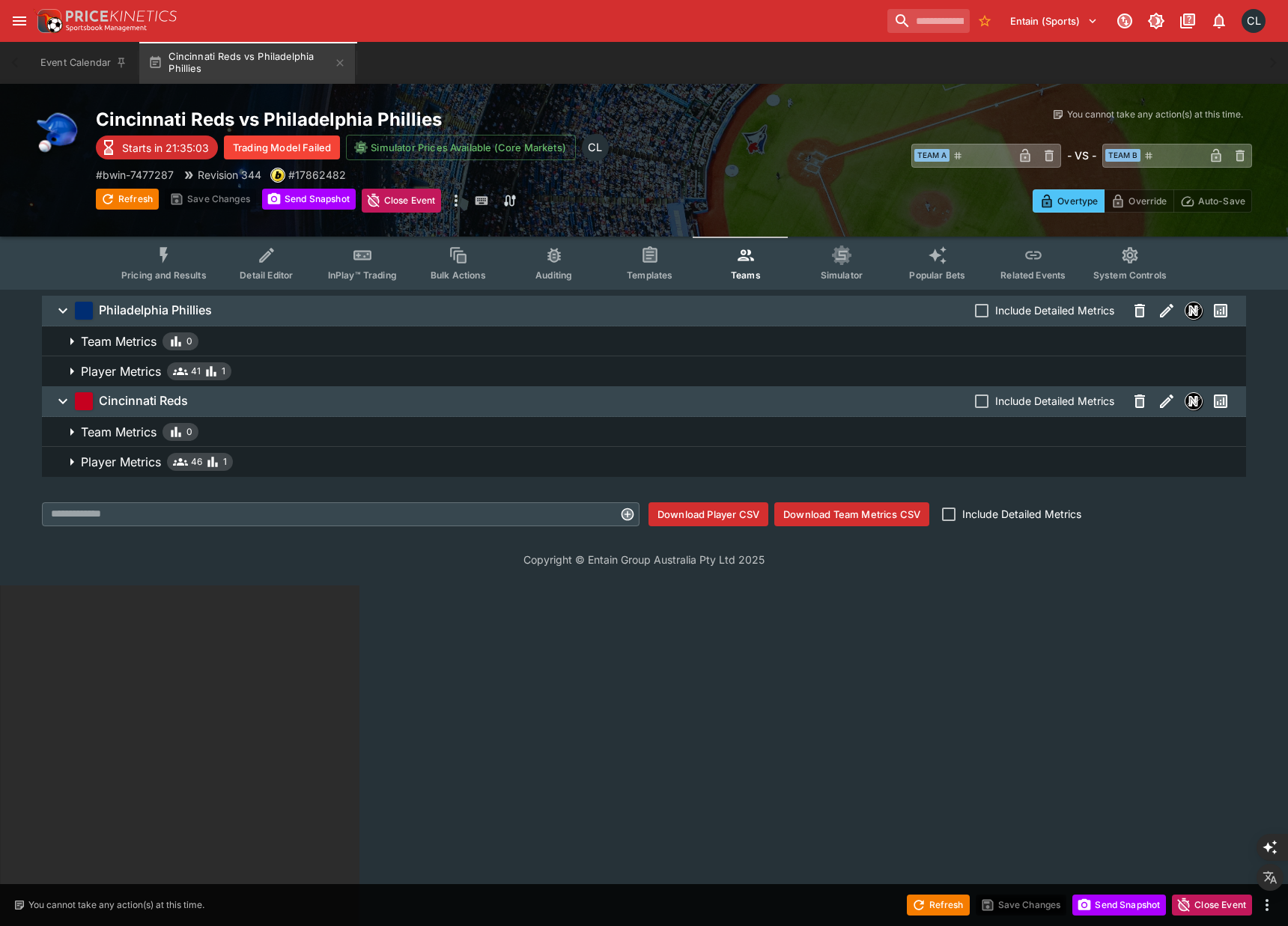
click at [281, 275] on span "Detail Editor" at bounding box center [266, 275] width 53 height 11
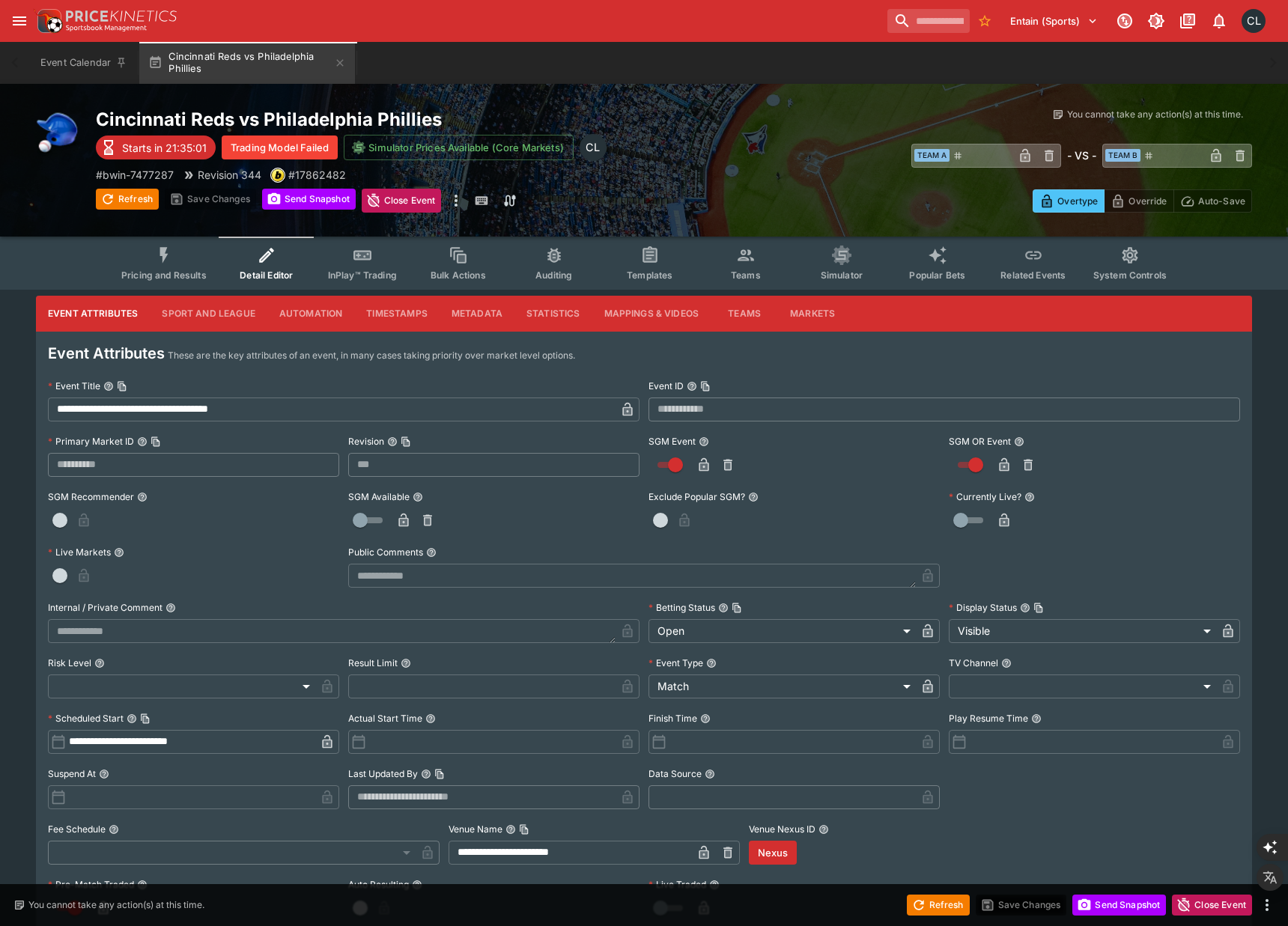
click at [731, 156] on div "​ Team A ​ - VS - ​ Team B ​" at bounding box center [963, 155] width 578 height 35
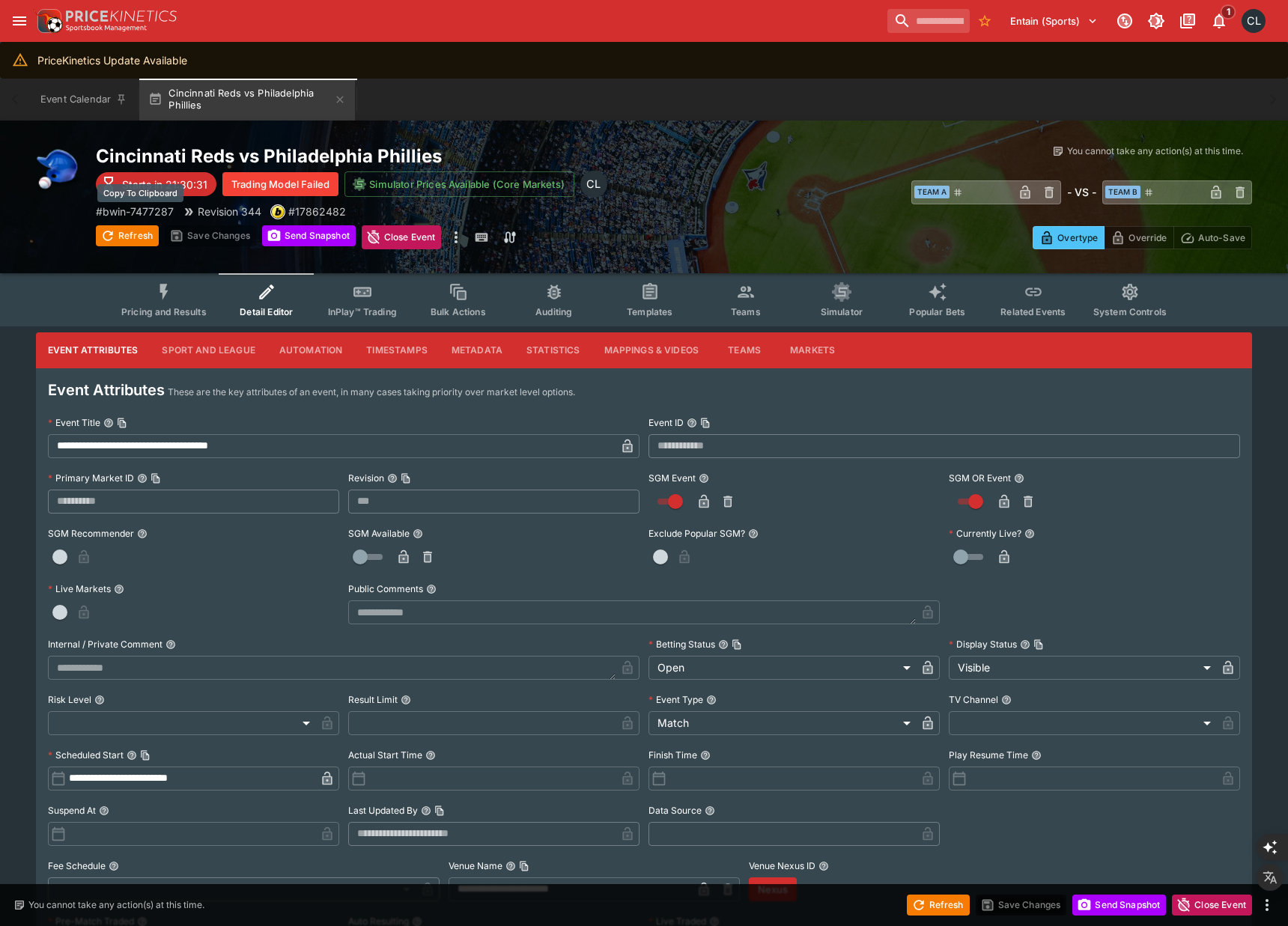
click at [145, 213] on p "# bwin-7477287" at bounding box center [134, 212] width 78 height 16
click at [730, 233] on div "Overtype Override Auto-Save" at bounding box center [963, 232] width 578 height 34
click at [744, 301] on icon "Event type filters" at bounding box center [746, 292] width 20 height 20
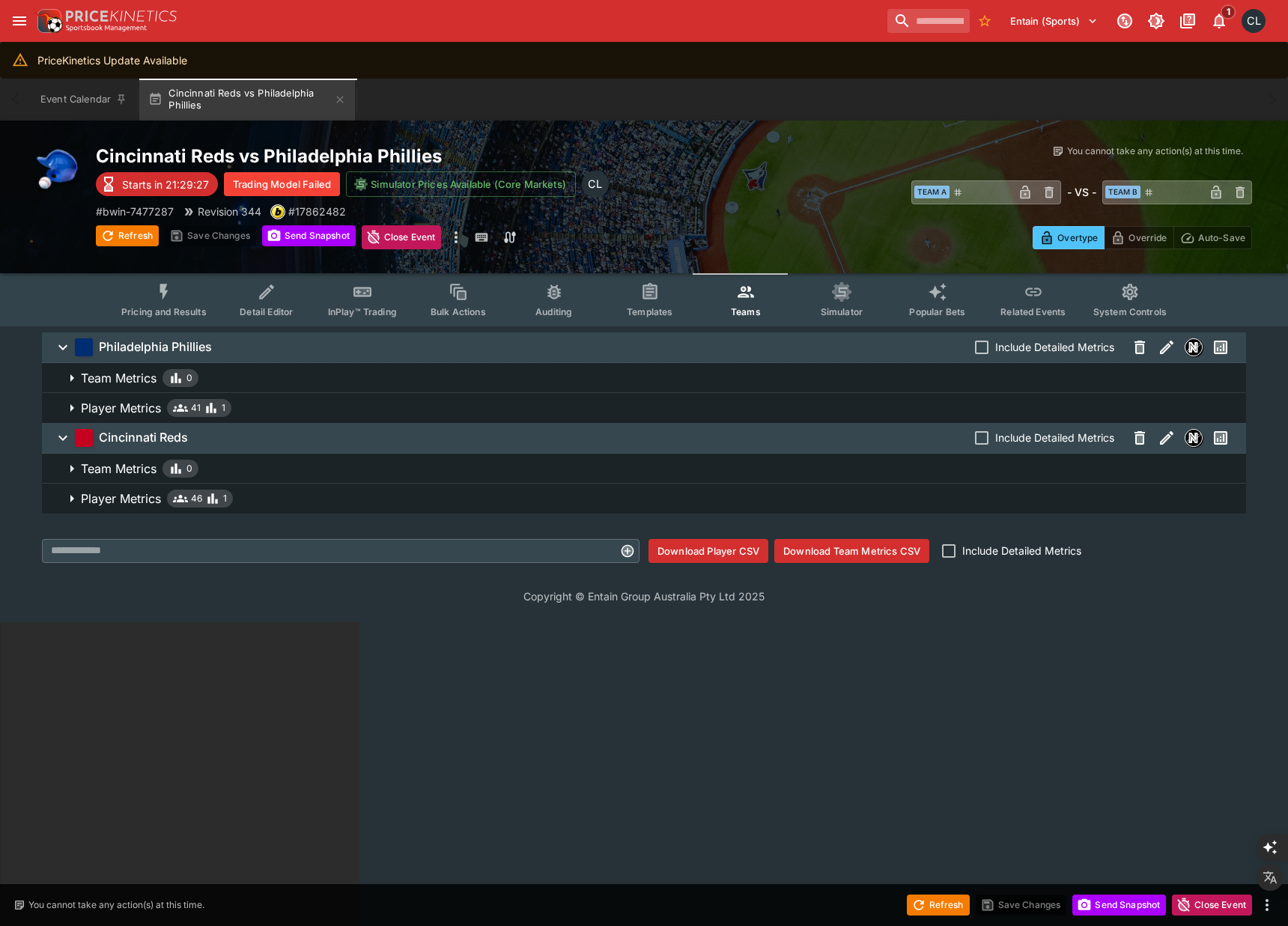
click at [736, 401] on span "Player Metrics 41 1" at bounding box center [657, 408] width 1153 height 18
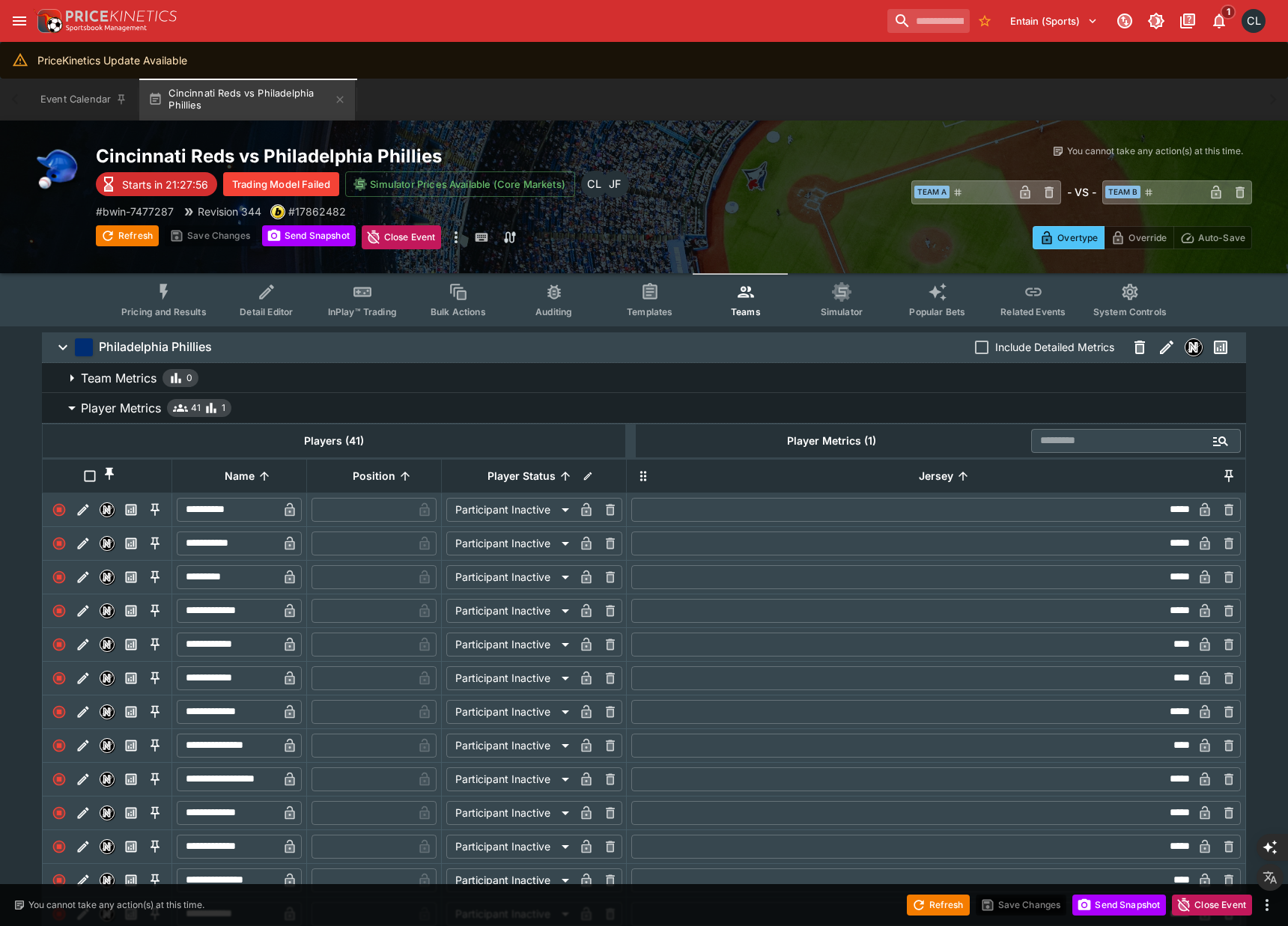
click at [699, 239] on div "Overtype Override Auto-Save" at bounding box center [963, 232] width 578 height 34
click at [461, 242] on icon "more" at bounding box center [456, 237] width 18 height 18
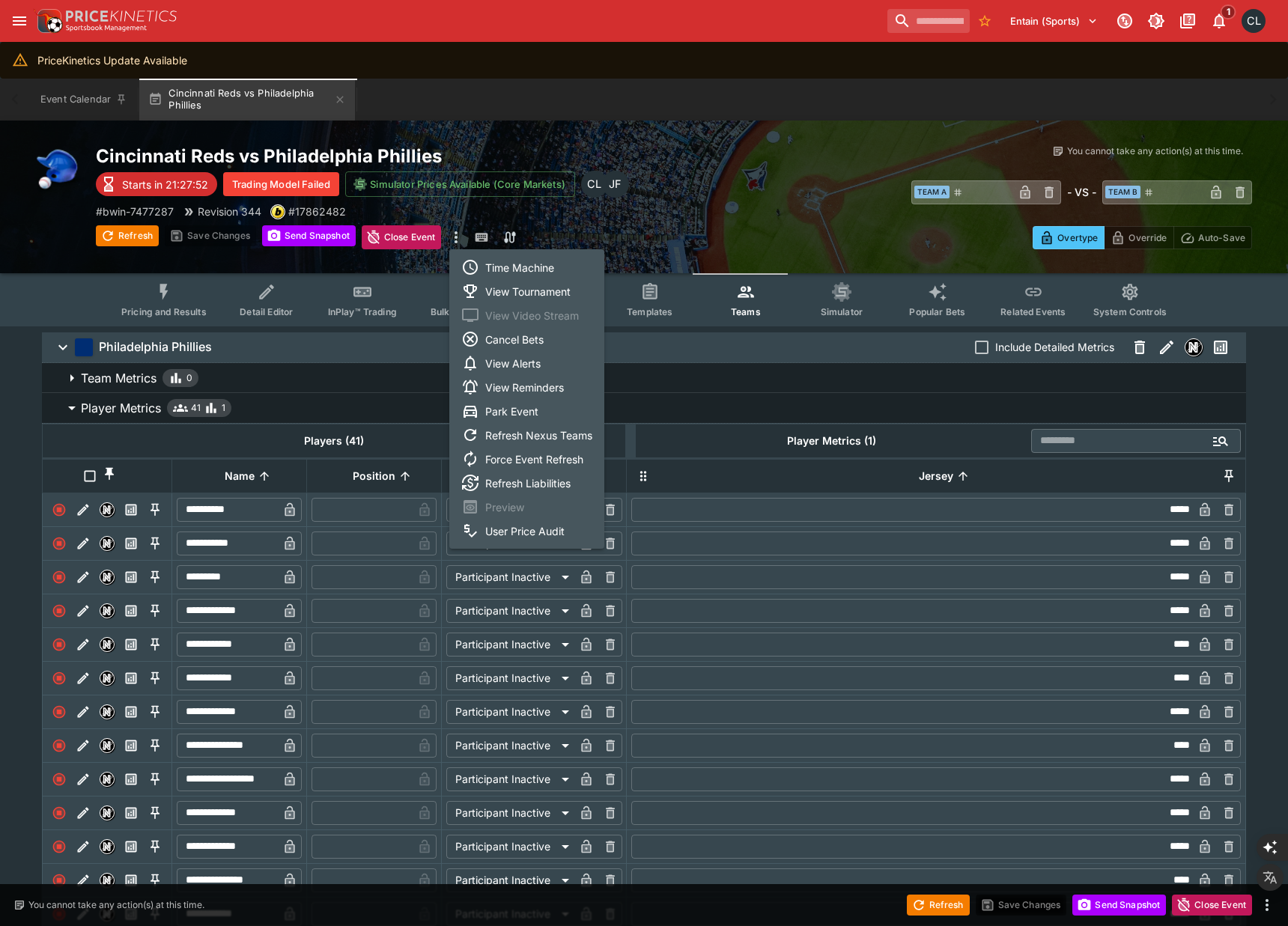
click at [716, 238] on div at bounding box center [644, 463] width 1288 height 926
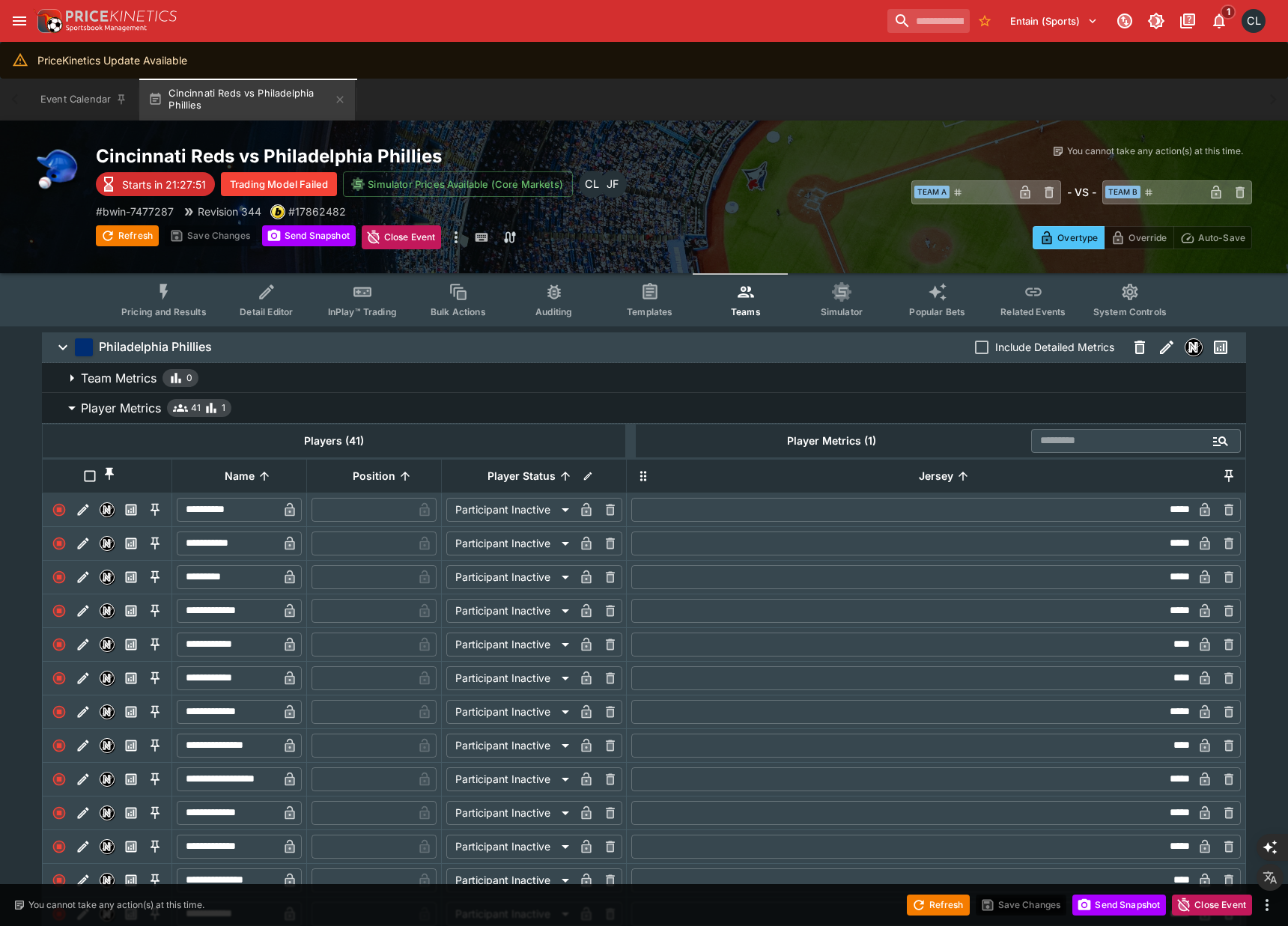
click at [752, 294] on icon "Event type filters" at bounding box center [746, 292] width 20 height 20
click at [815, 216] on div "Overtype Override Auto-Save" at bounding box center [963, 232] width 578 height 34
click at [643, 408] on span "Player Metrics 41 1" at bounding box center [657, 408] width 1153 height 18
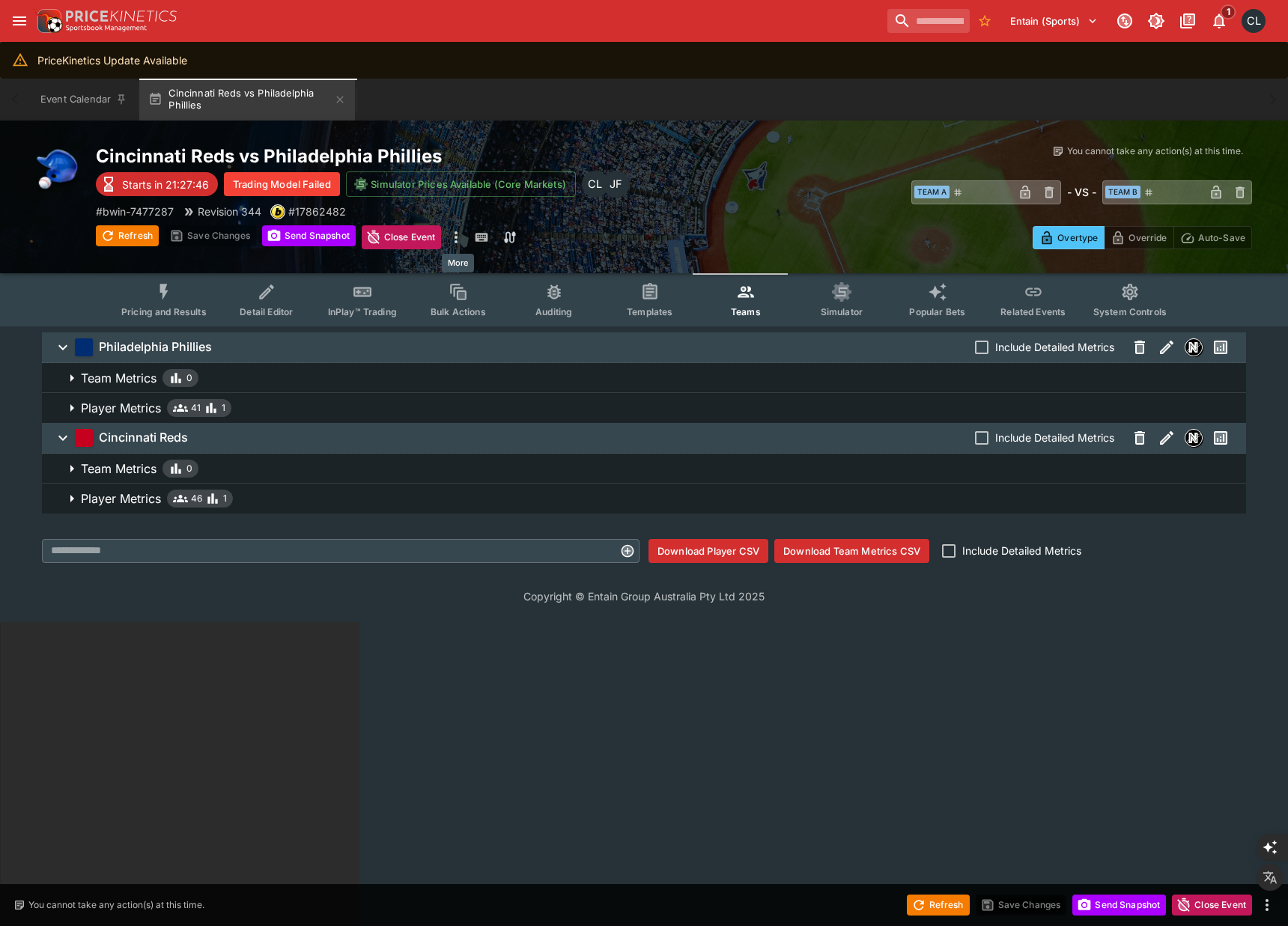
click at [454, 237] on icon "more" at bounding box center [456, 237] width 18 height 18
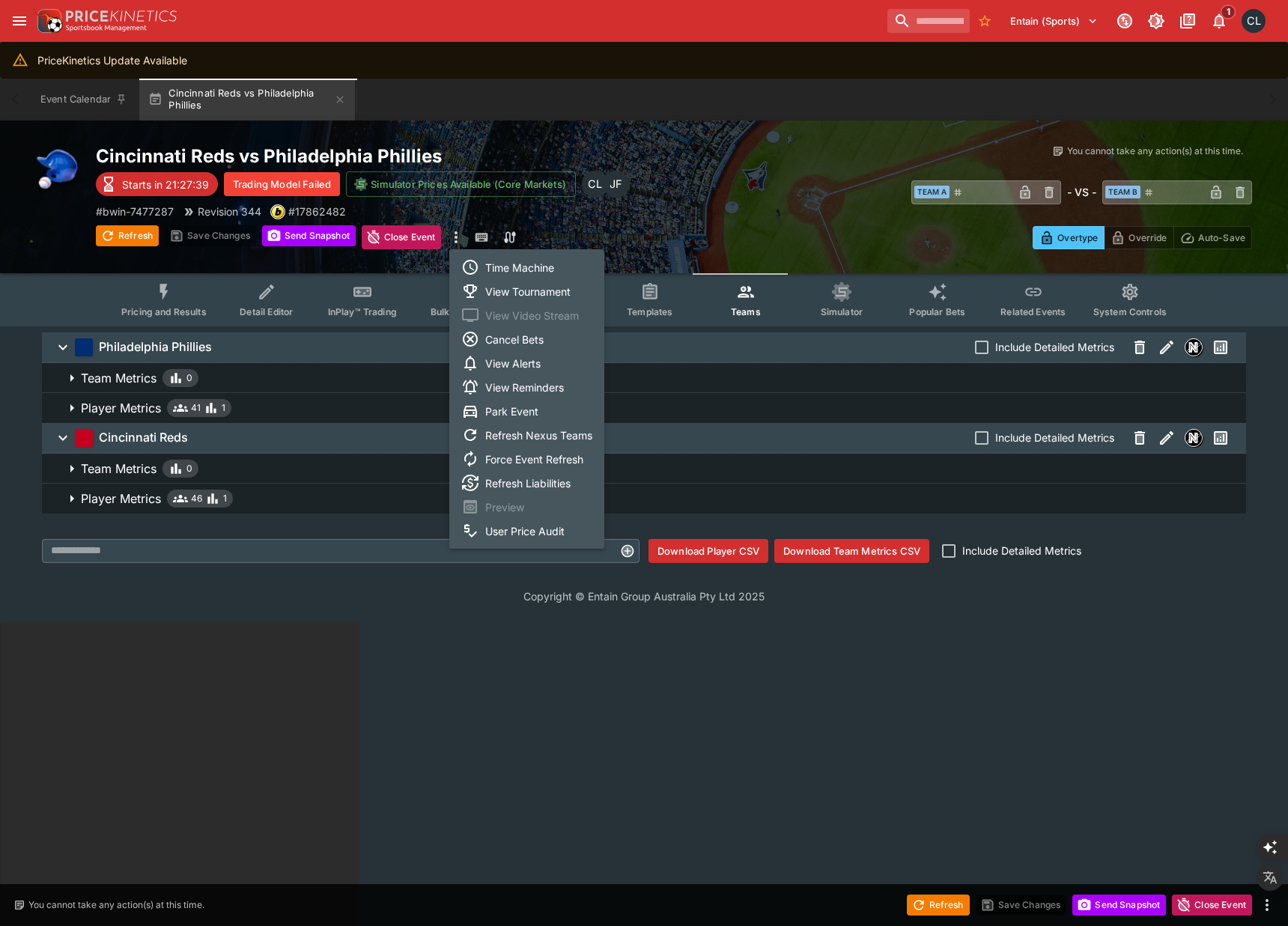
click at [566, 435] on li "Refresh Nexus Teams" at bounding box center [527, 435] width 155 height 24
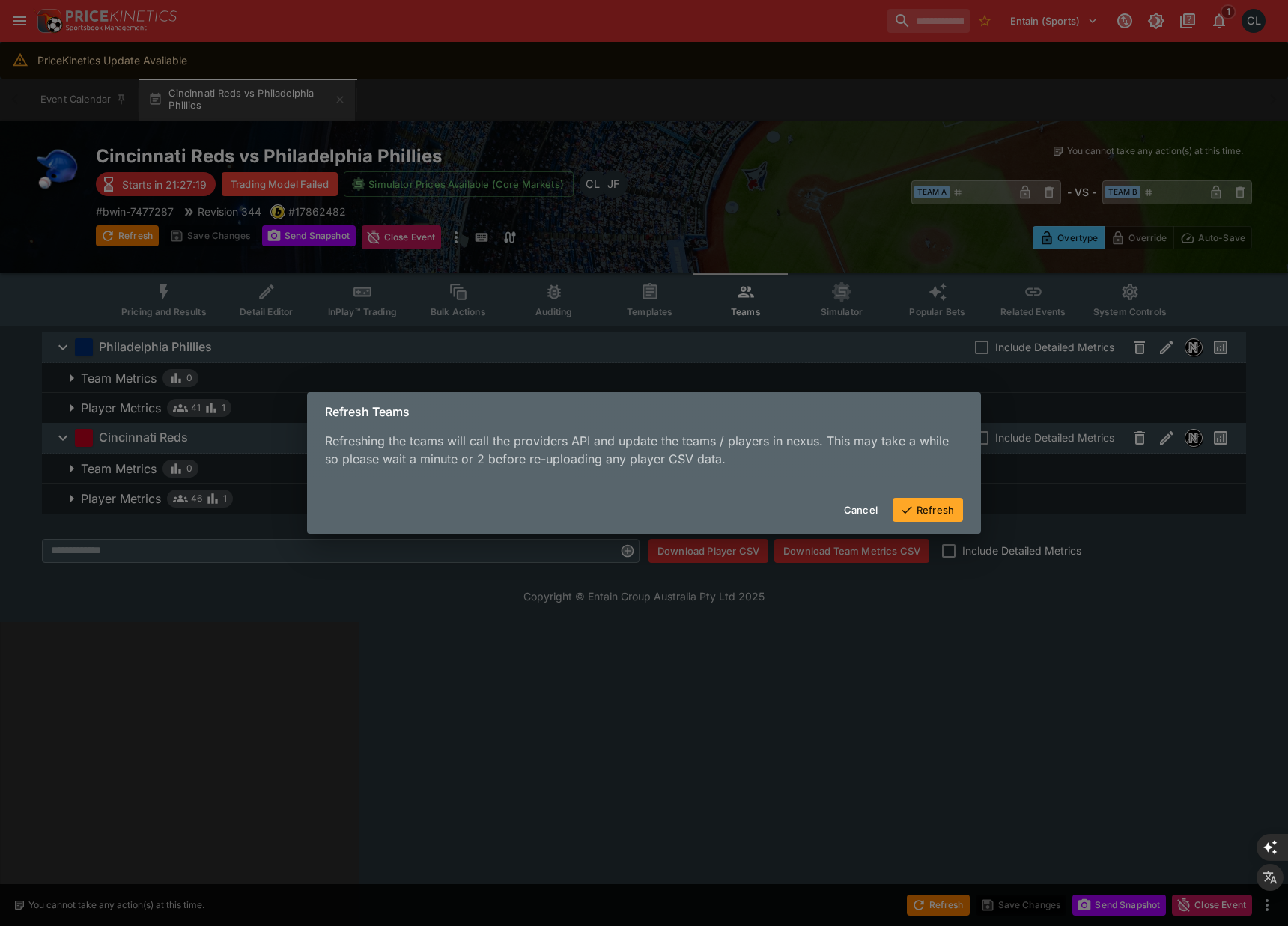
click at [936, 511] on button "Refresh" at bounding box center [928, 510] width 70 height 24
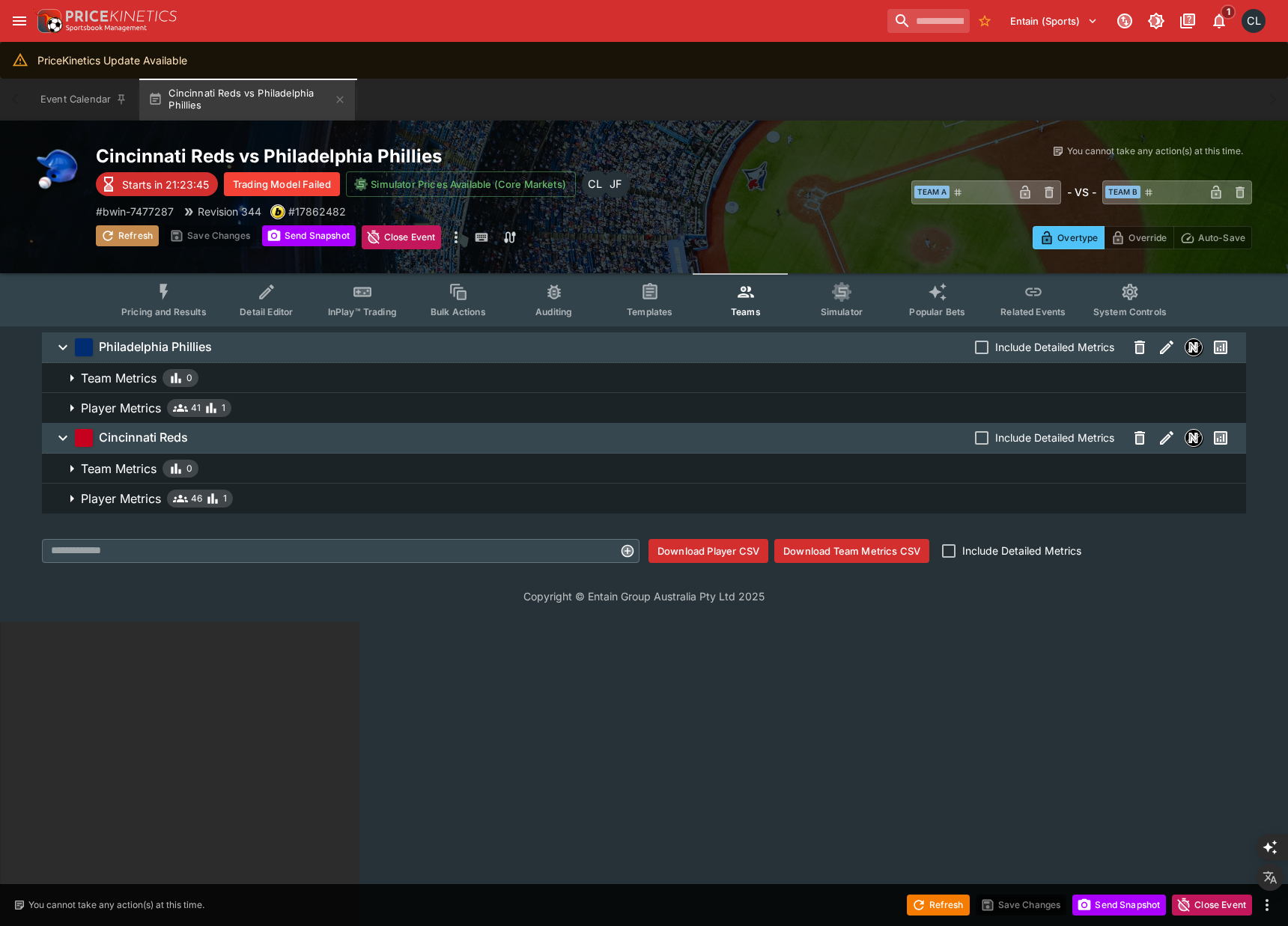
click at [122, 237] on button "Refresh" at bounding box center [127, 235] width 63 height 21
click at [119, 245] on button "Refresh" at bounding box center [127, 235] width 63 height 21
click at [296, 670] on html "Entain (Sports) 1 CL PriceKinetics Update Available Event Calendar Cincinnati R…" at bounding box center [644, 774] width 1288 height 1549
click at [459, 239] on icon "more" at bounding box center [456, 237] width 18 height 18
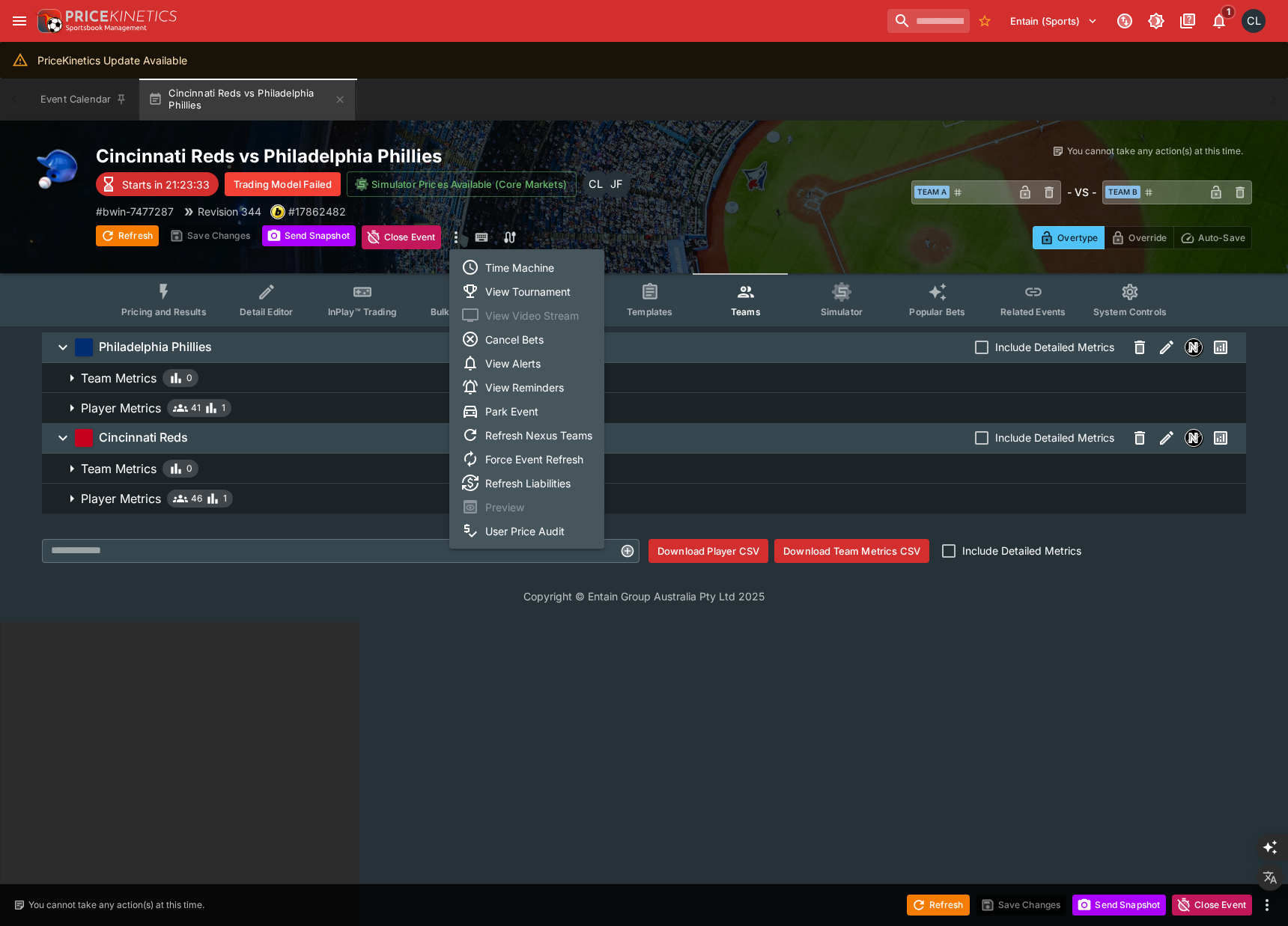
click at [424, 692] on div at bounding box center [644, 463] width 1288 height 926
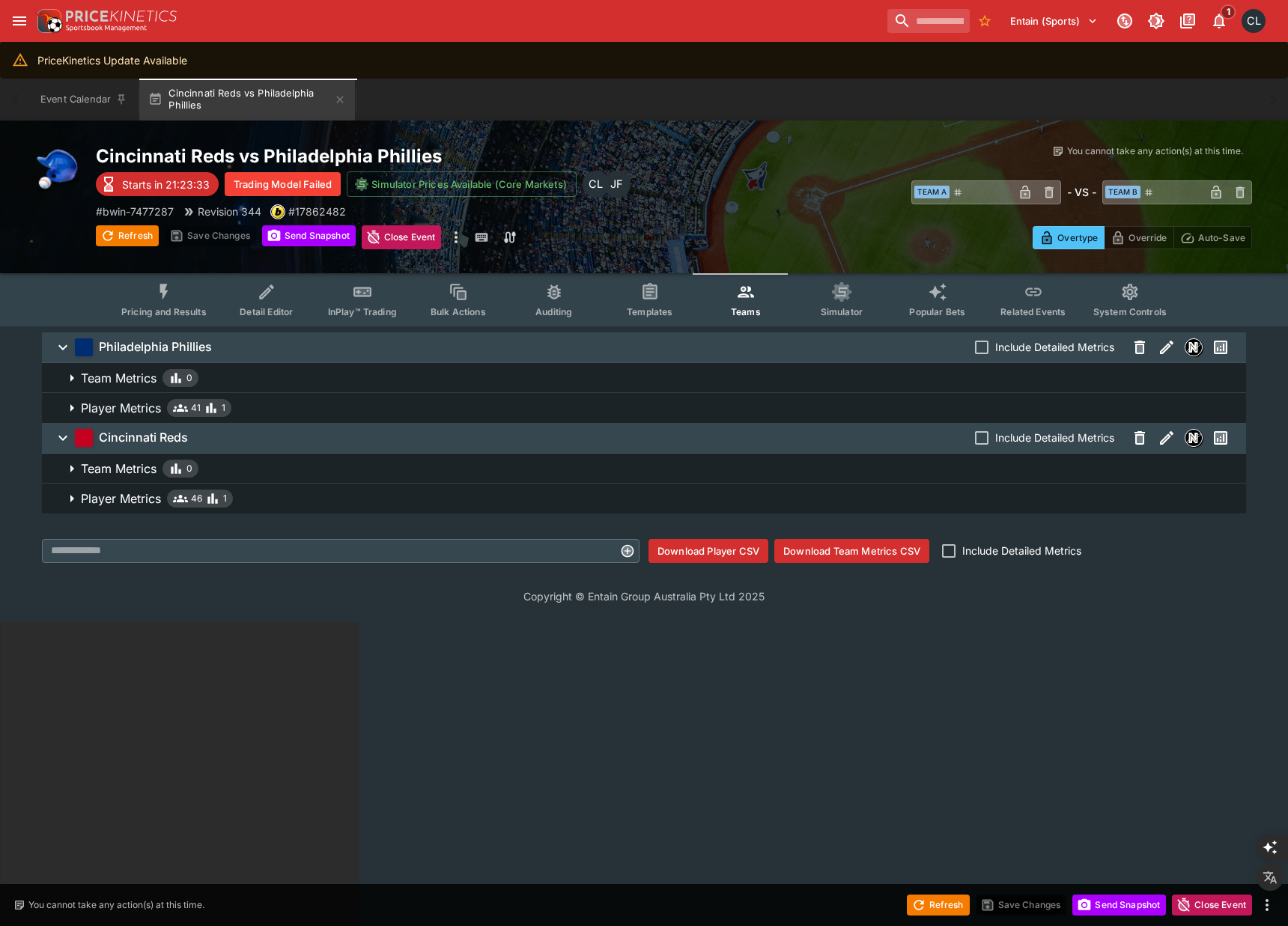
click at [468, 754] on html "Entain (Sports) 1 CL PriceKinetics Update Available Event Calendar Cincinnati R…" at bounding box center [644, 774] width 1288 height 1549
click at [456, 243] on icon "more" at bounding box center [456, 237] width 18 height 18
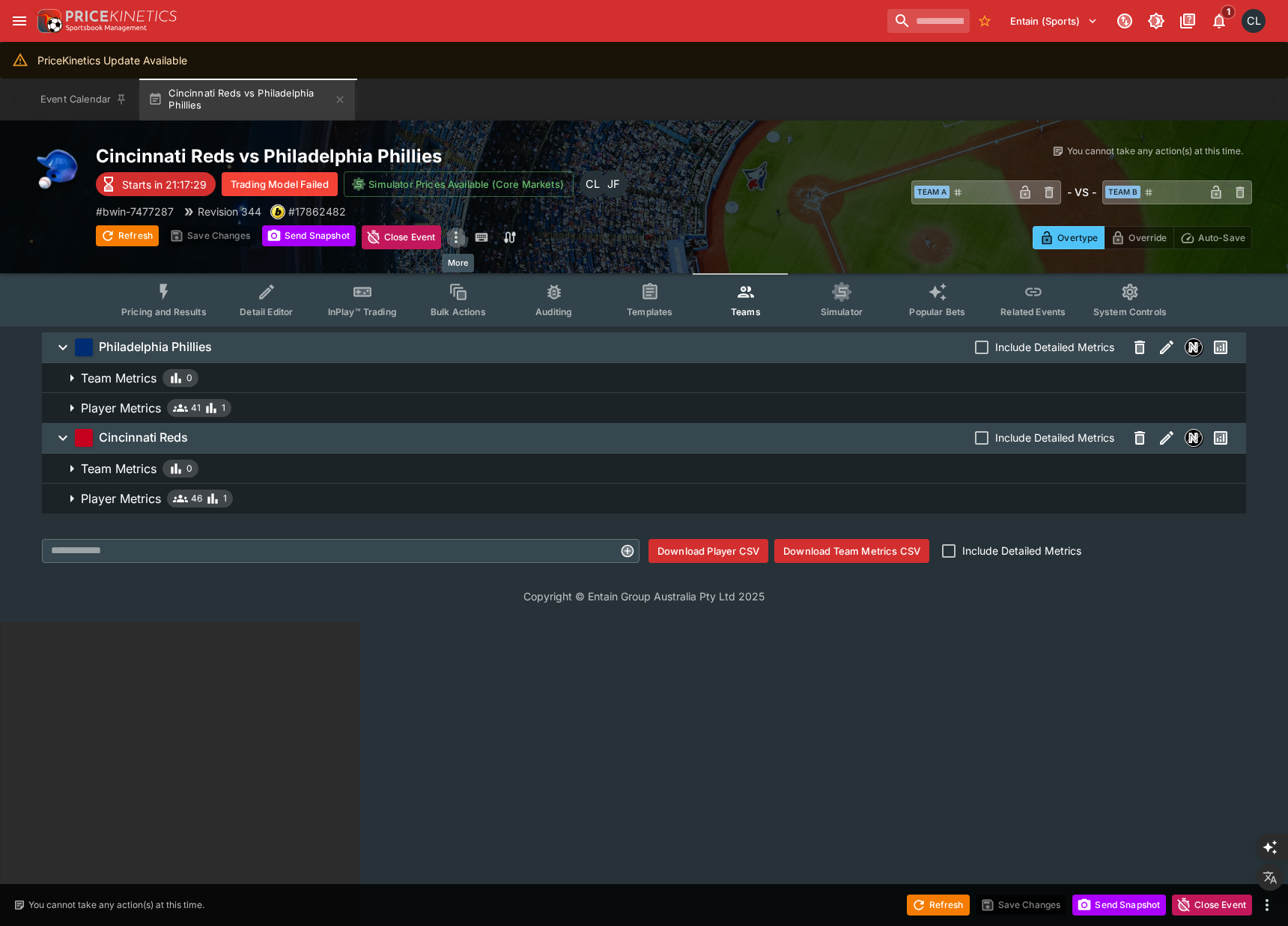
click at [614, 245] on div "Refresh Save Changes Send Snapshot Close Event Refresh Save Changes Send Snapsh…" at bounding box center [385, 237] width 578 height 24
click at [458, 234] on icon "more" at bounding box center [456, 237] width 3 height 12
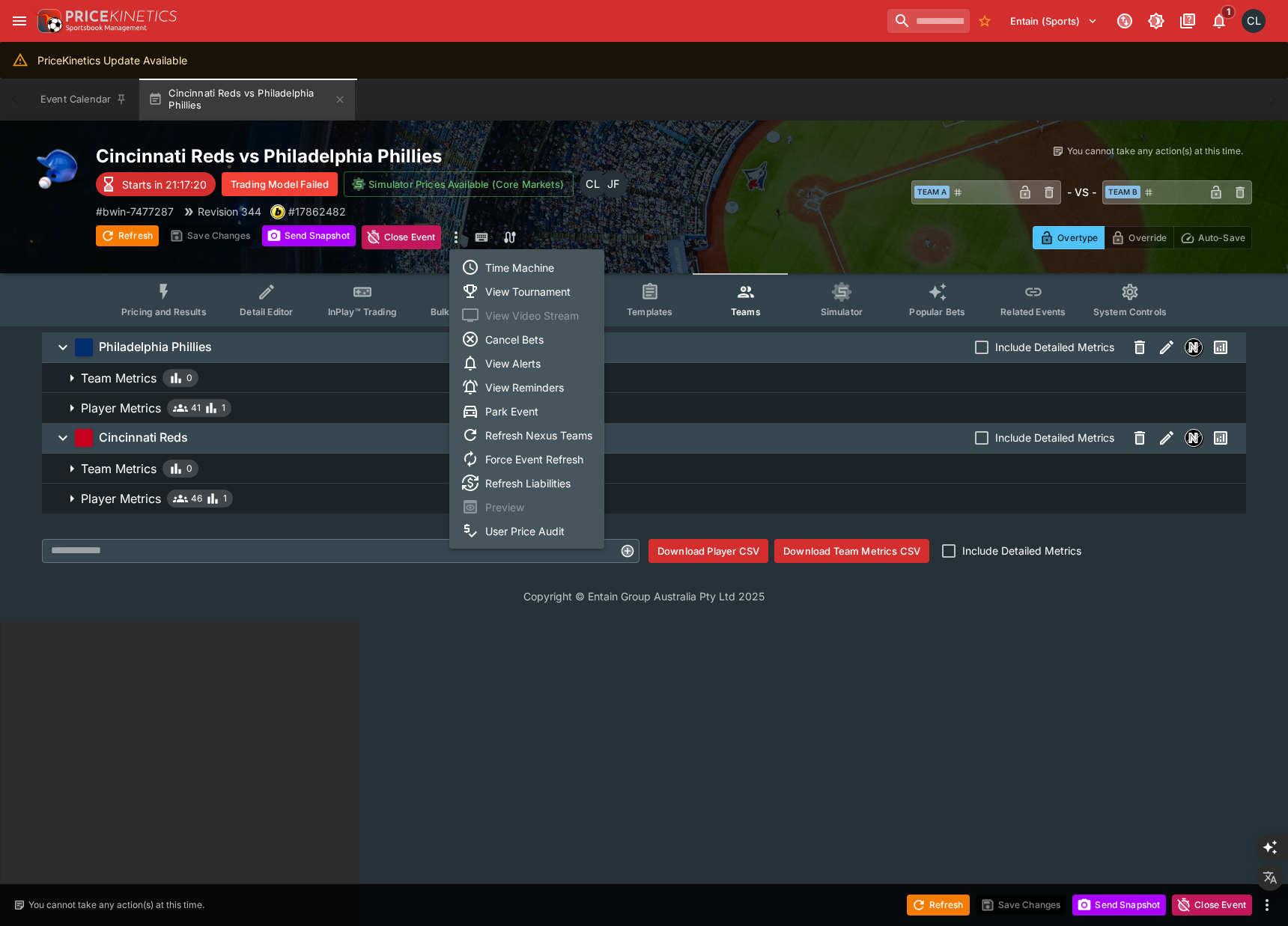
click at [228, 712] on div at bounding box center [644, 463] width 1288 height 926
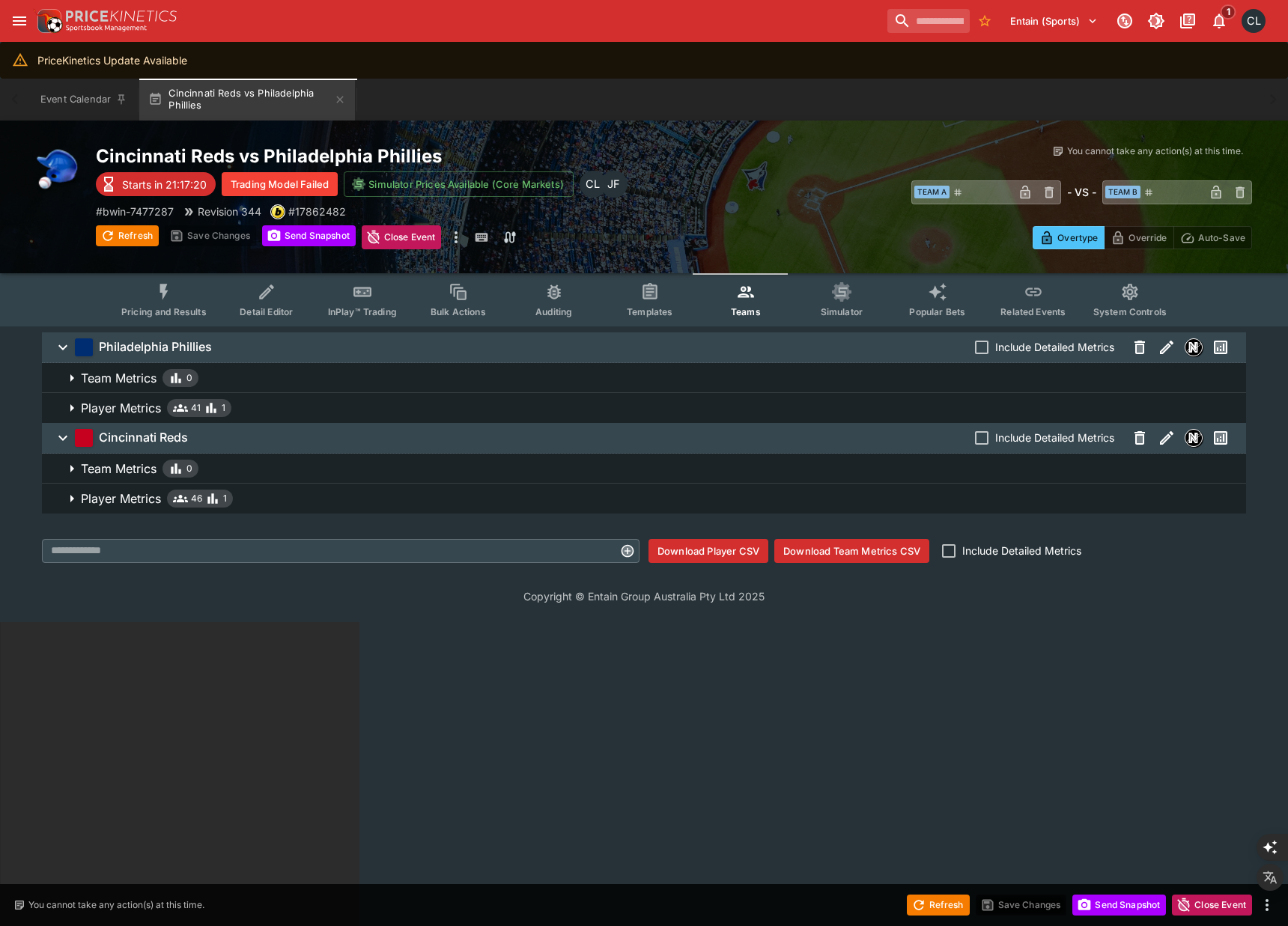
click at [257, 711] on div "Time Machine View Tournament View Video Stream Cancel Bets View Alerts View Rem…" at bounding box center [644, 463] width 1288 height 926
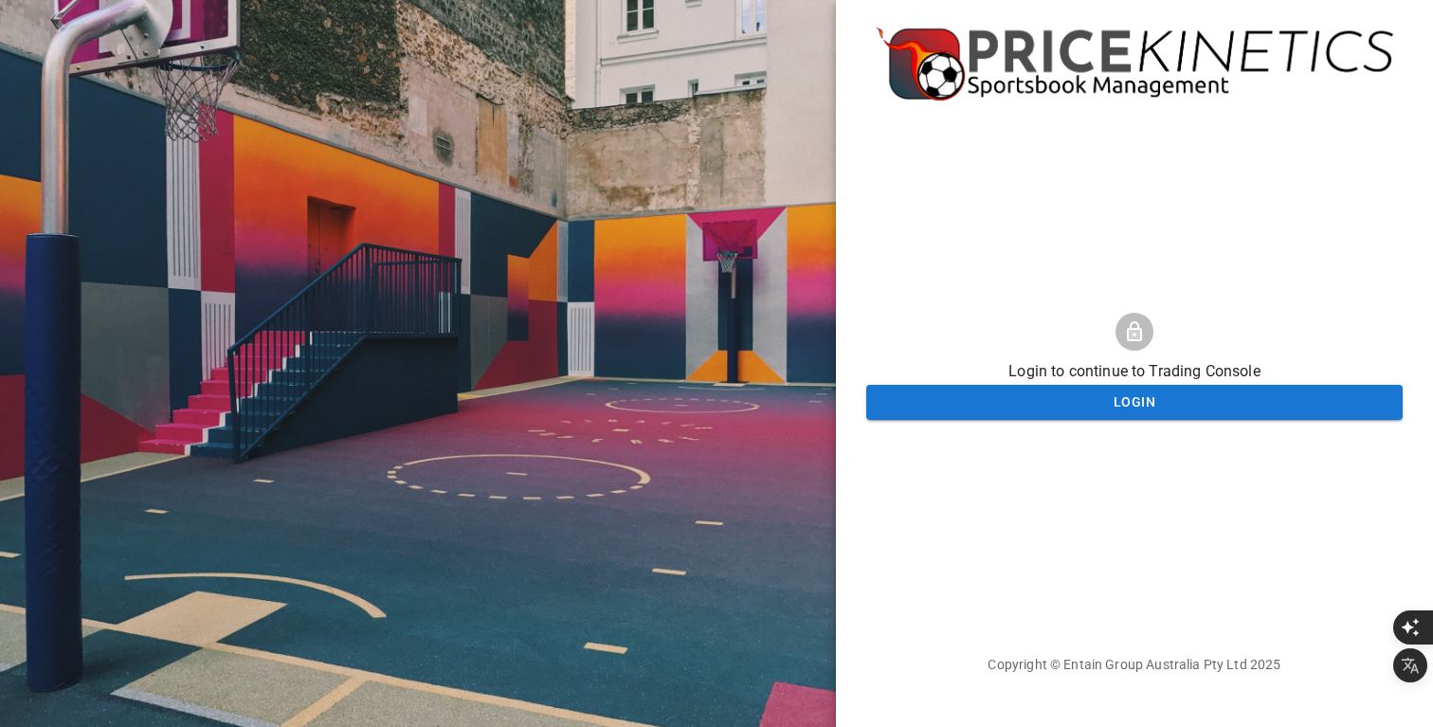
scroll to position [30, 0]
